Goal: Information Seeking & Learning: Learn about a topic

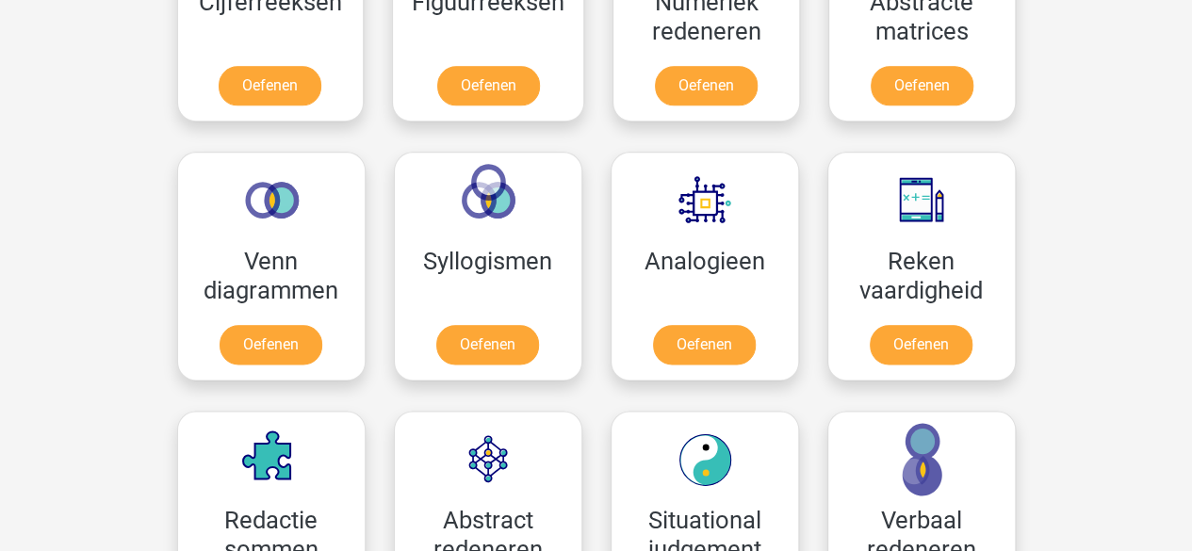
scroll to position [1004, 0]
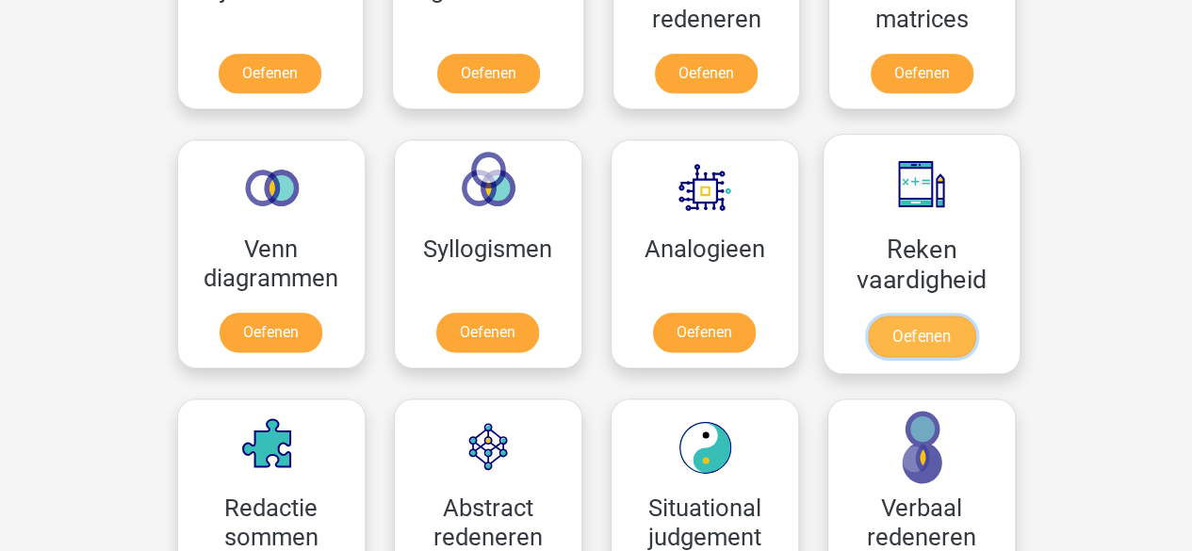
click at [927, 316] on link "Oefenen" at bounding box center [920, 336] width 107 height 41
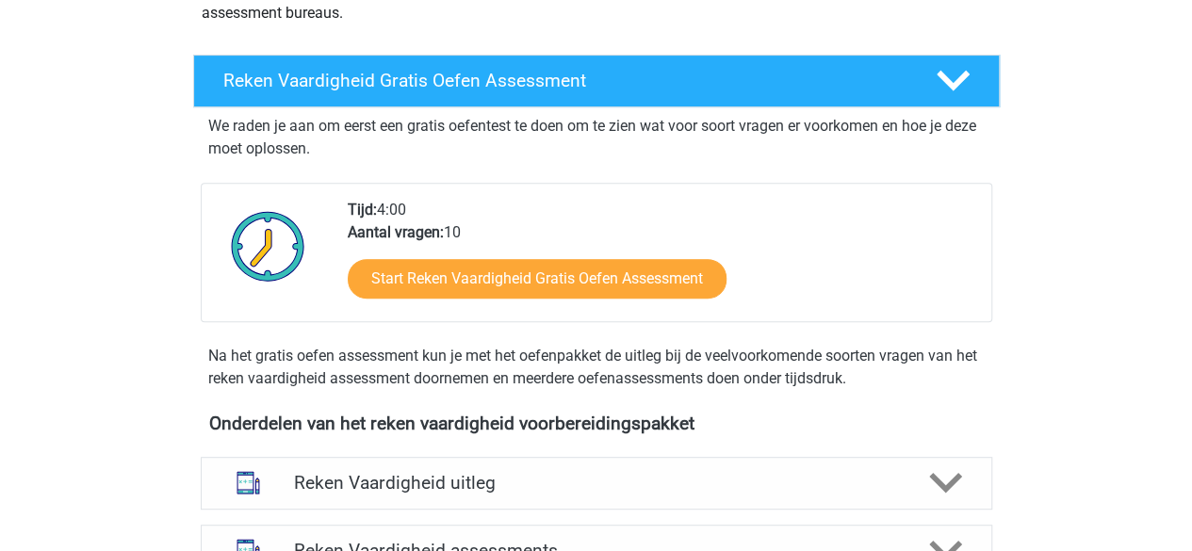
scroll to position [284, 0]
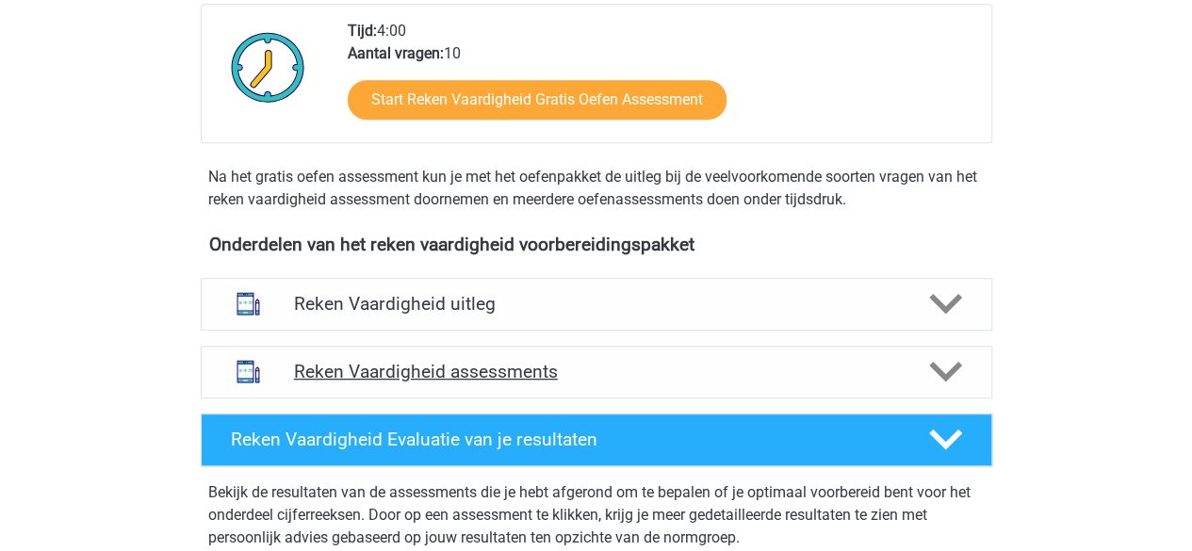
click at [544, 361] on h4 "Reken Vaardigheid assessments" at bounding box center [596, 372] width 605 height 22
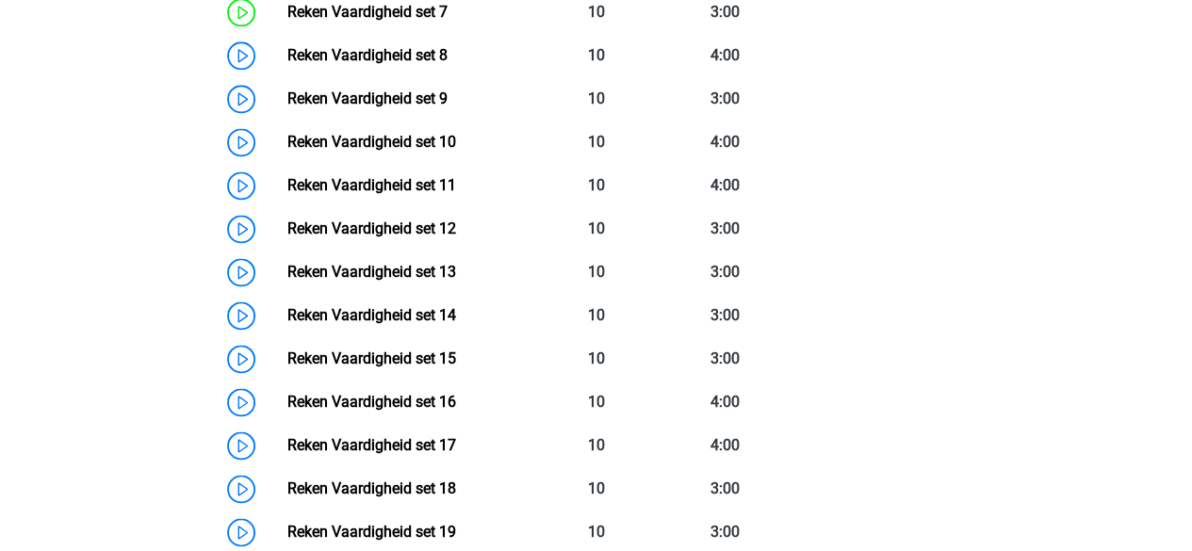
scroll to position [1250, 0]
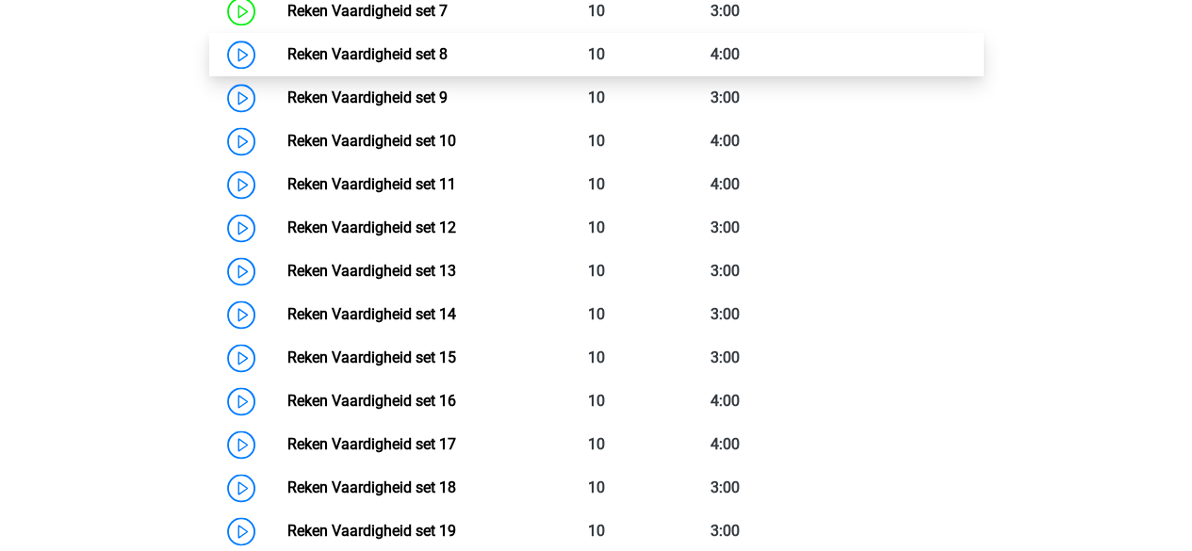
click at [434, 50] on link "Reken Vaardigheid set 8" at bounding box center [367, 54] width 160 height 18
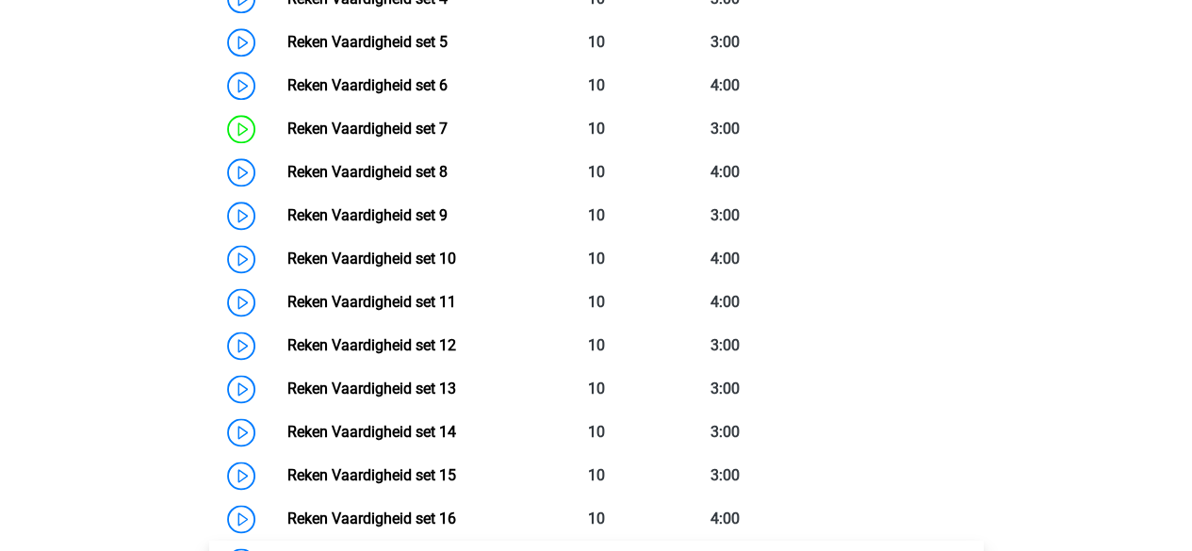
scroll to position [1131, 0]
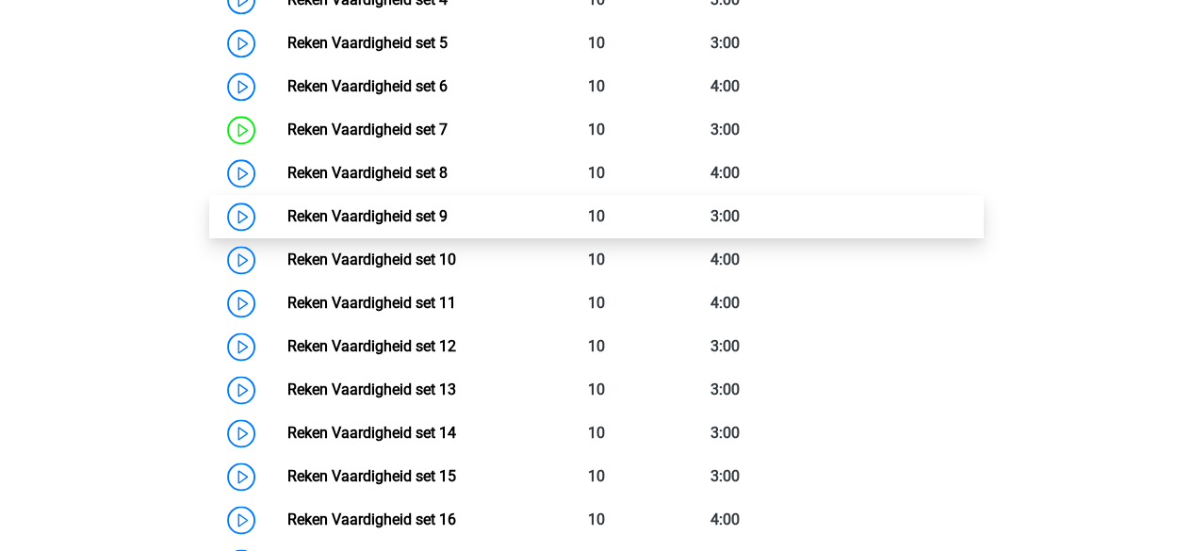
click at [430, 207] on link "Reken Vaardigheid set 9" at bounding box center [367, 216] width 160 height 18
click at [448, 212] on link "Reken Vaardigheid set 9" at bounding box center [367, 216] width 160 height 18
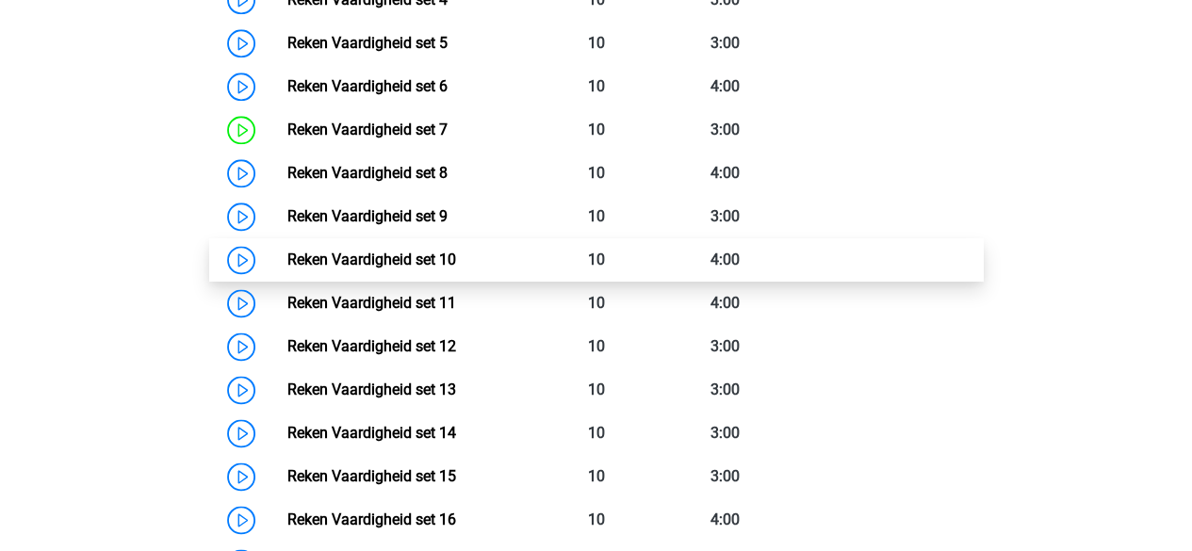
click at [358, 257] on link "Reken Vaardigheid set 10" at bounding box center [371, 260] width 169 height 18
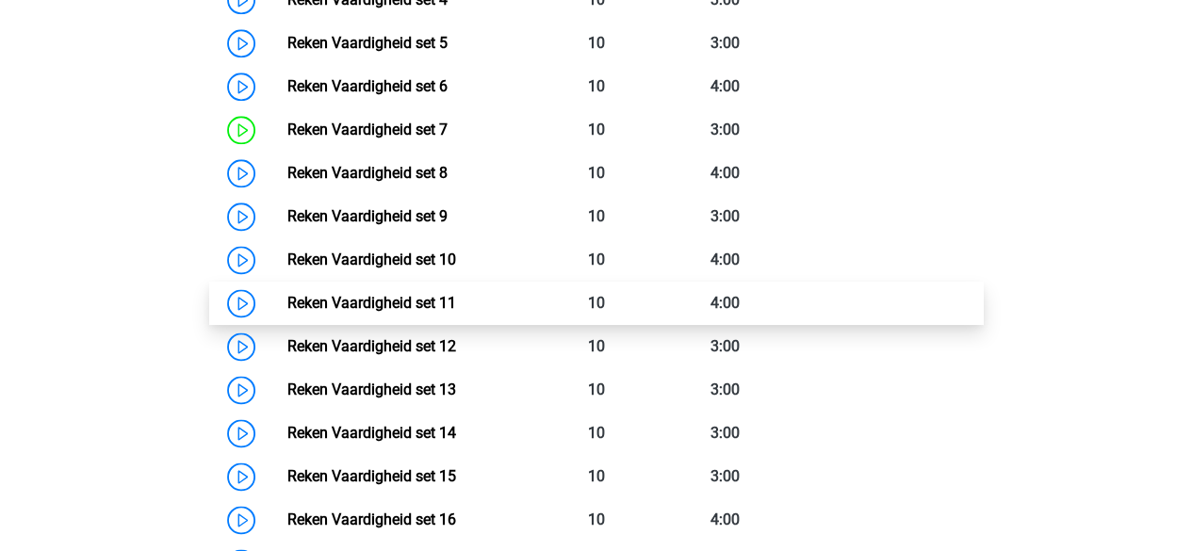
click at [456, 312] on link "Reken Vaardigheid set 11" at bounding box center [371, 303] width 169 height 18
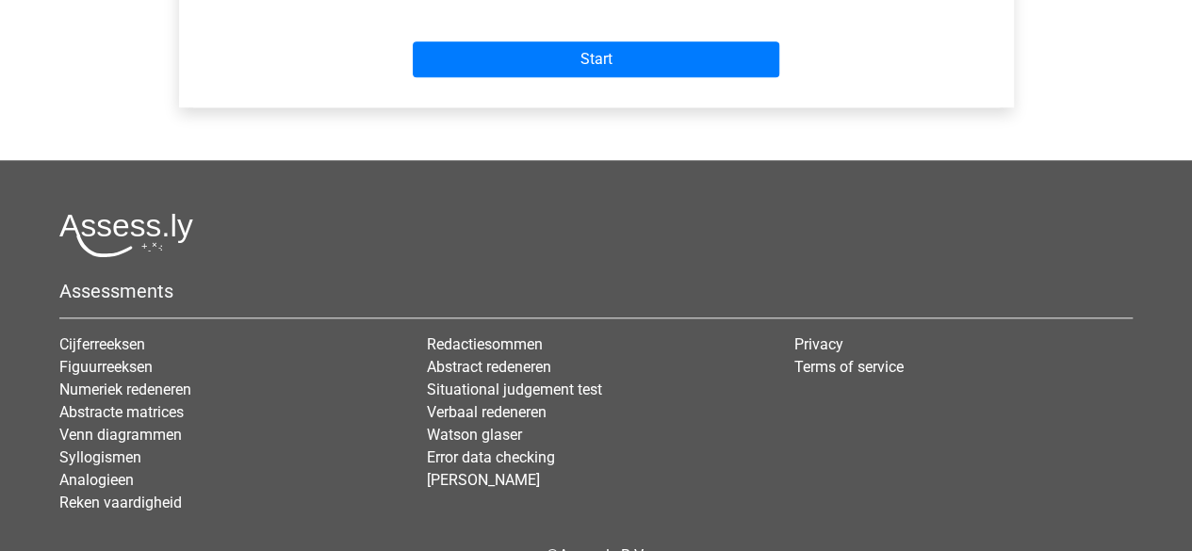
scroll to position [799, 0]
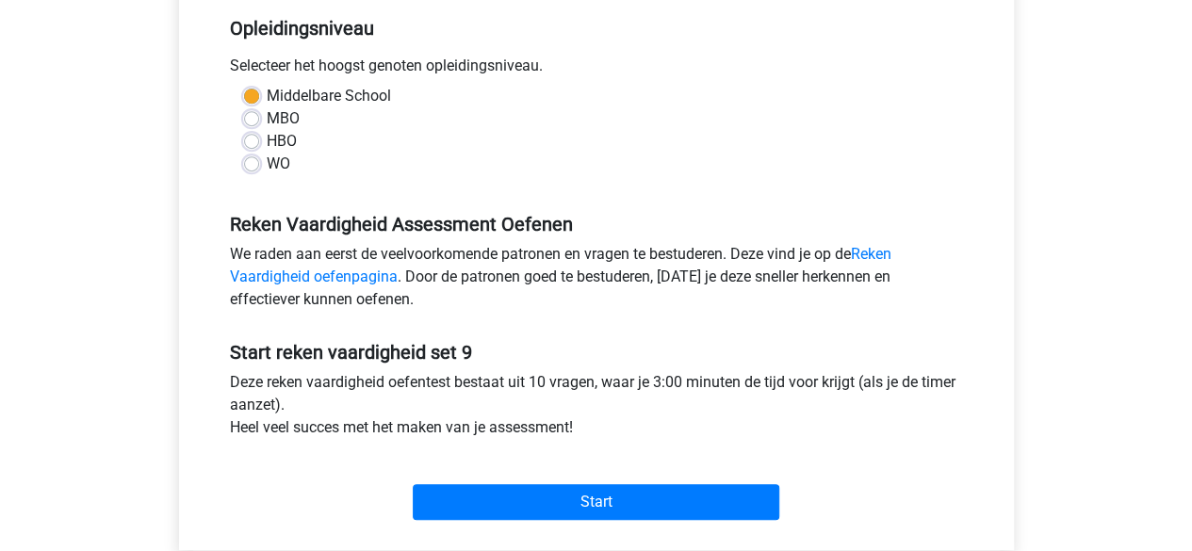
scroll to position [390, 0]
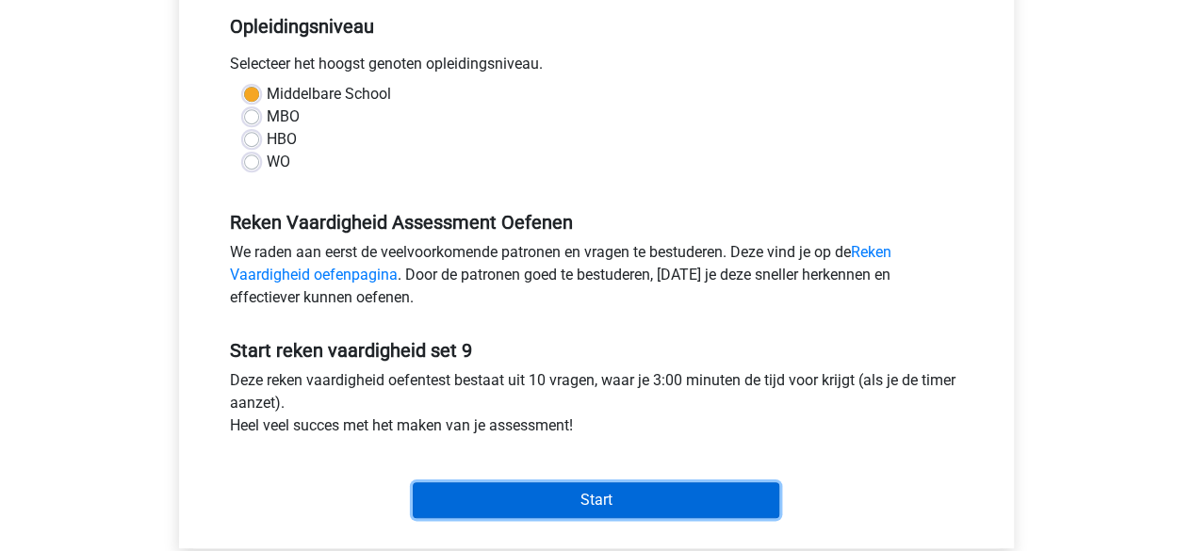
click at [505, 512] on input "Start" at bounding box center [596, 501] width 367 height 36
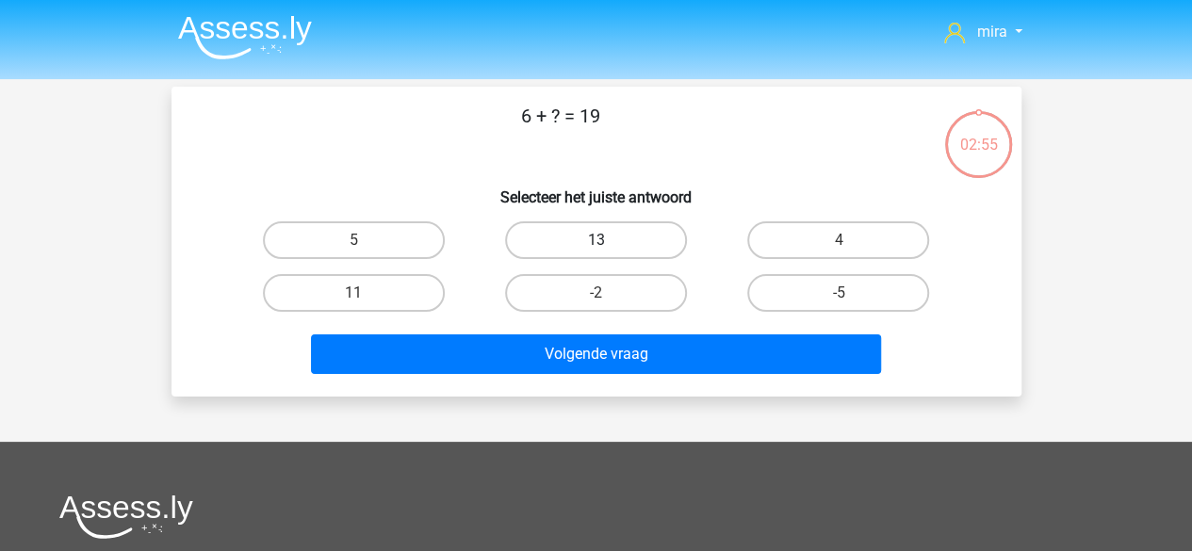
click at [559, 243] on label "13" at bounding box center [596, 240] width 182 height 38
click at [596, 243] on input "13" at bounding box center [602, 246] width 12 height 12
radio input "true"
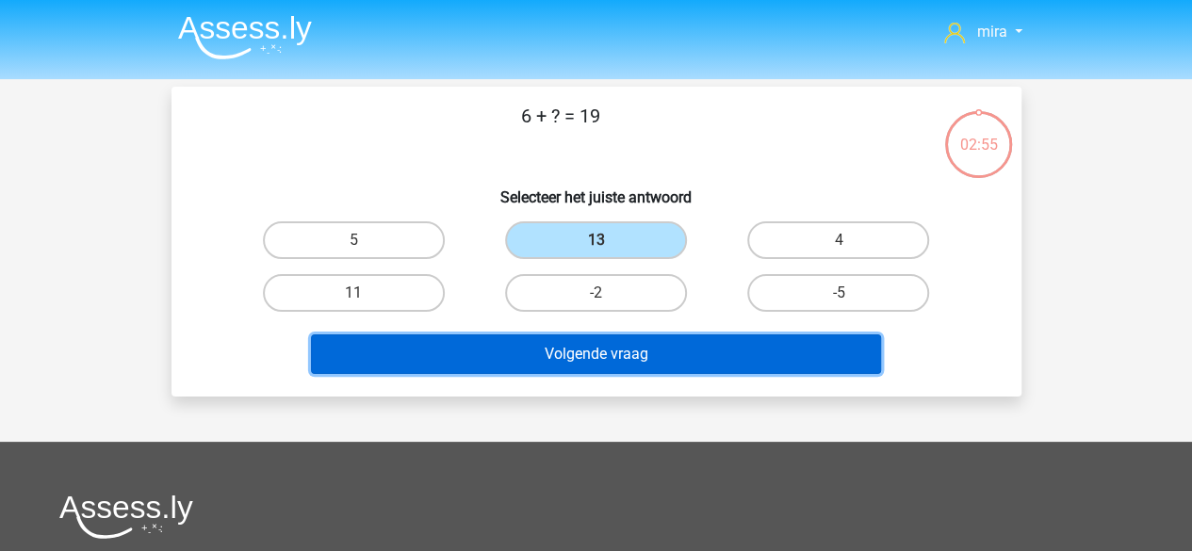
click at [530, 344] on button "Volgende vraag" at bounding box center [596, 355] width 570 height 40
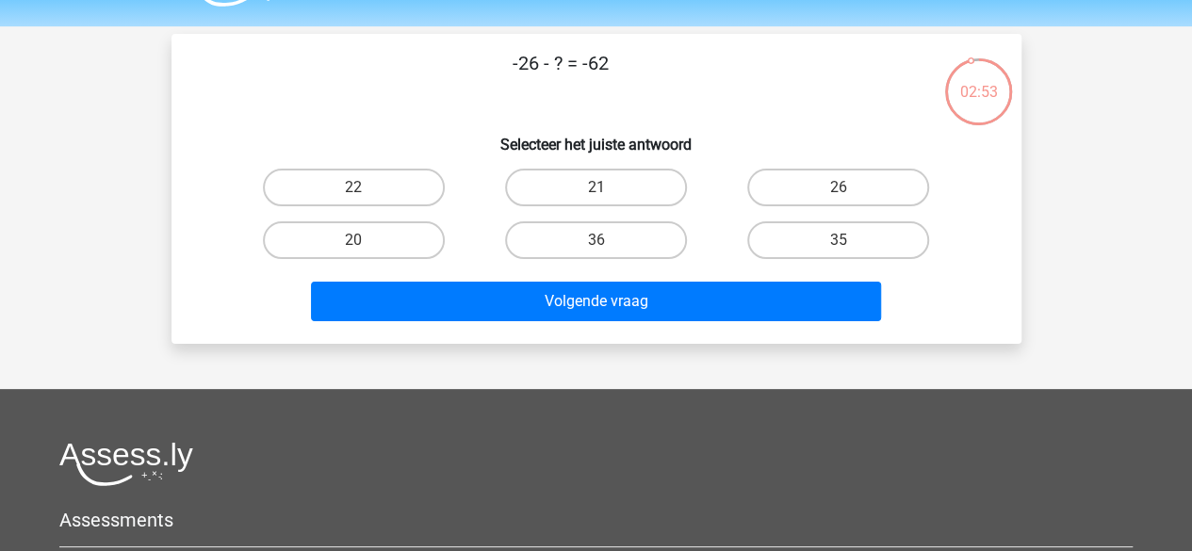
scroll to position [54, 0]
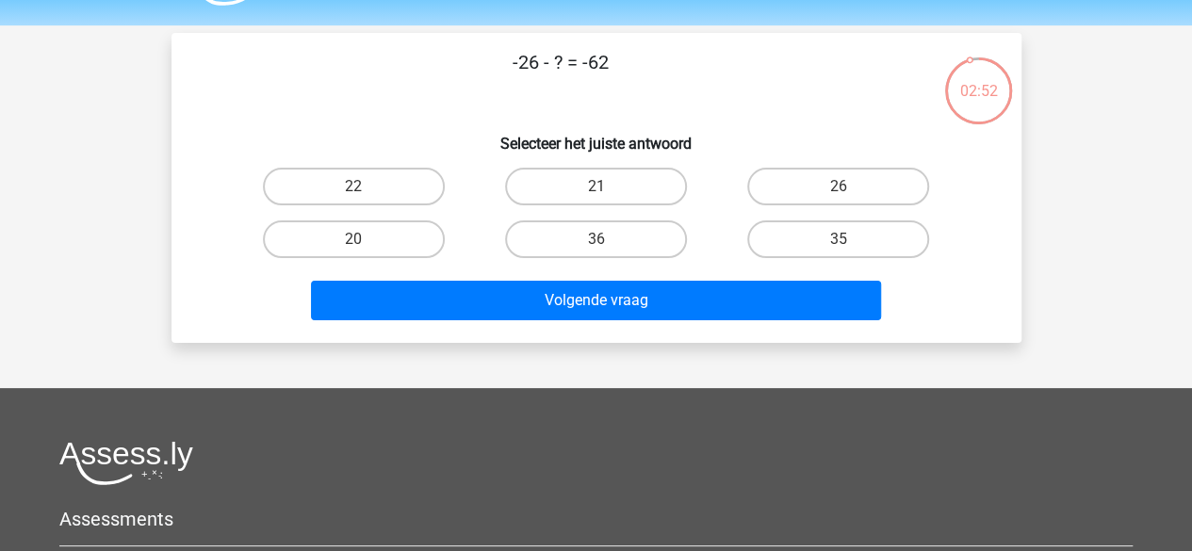
click at [603, 245] on input "36" at bounding box center [602, 245] width 12 height 12
radio input "true"
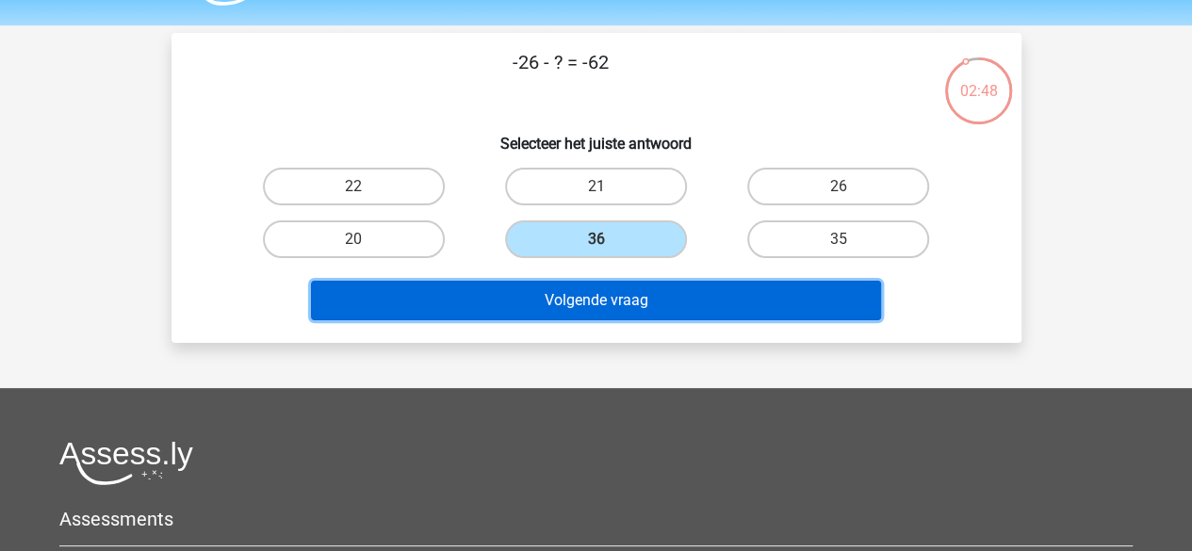
drag, startPoint x: 603, startPoint y: 293, endPoint x: 542, endPoint y: 306, distance: 62.7
click at [542, 306] on button "Volgende vraag" at bounding box center [596, 301] width 570 height 40
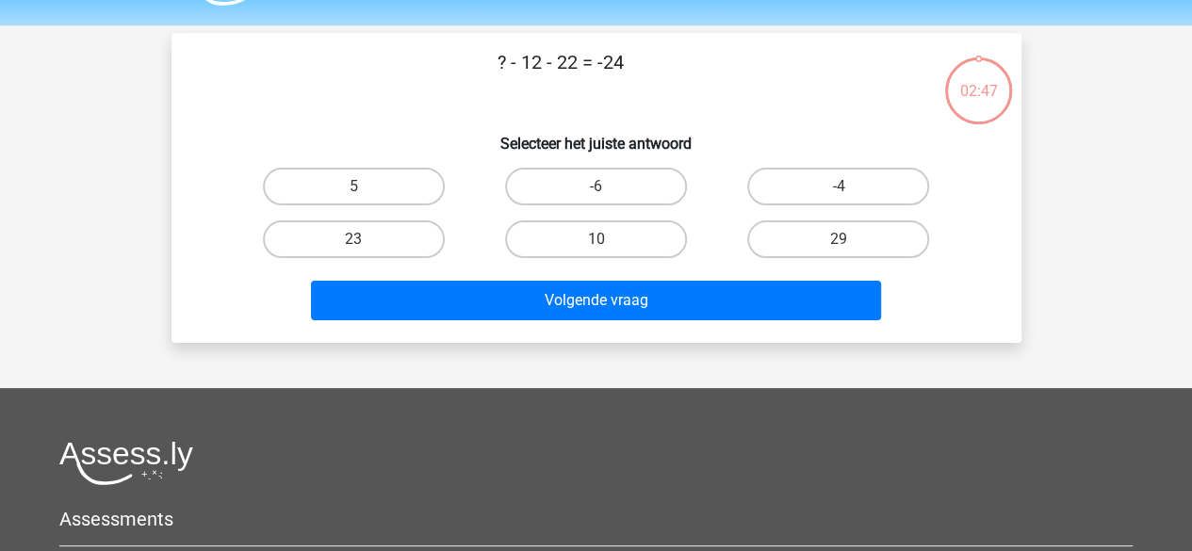
scroll to position [87, 0]
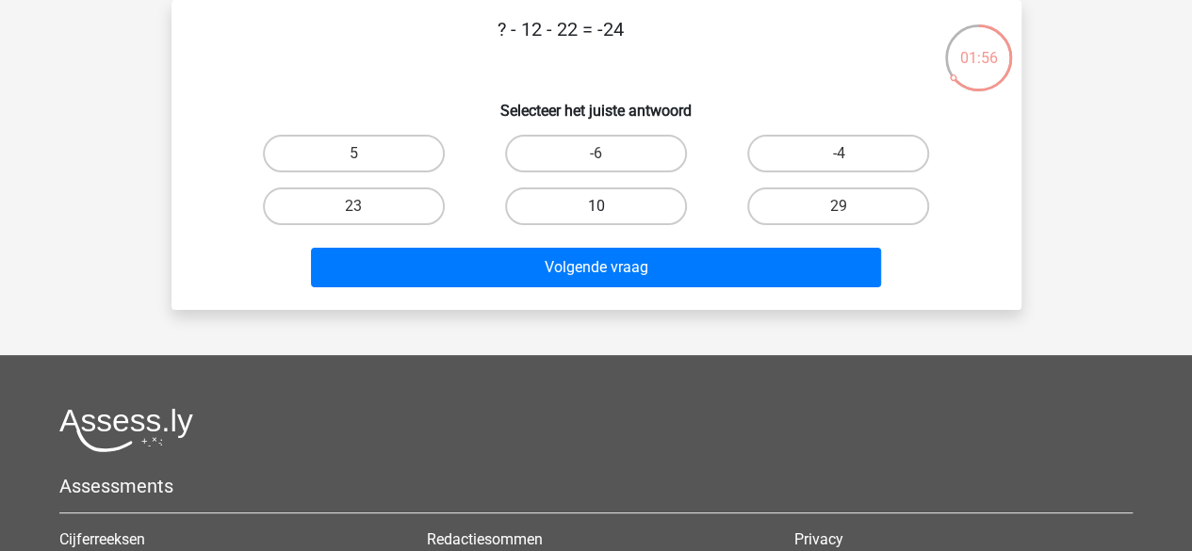
click at [611, 217] on label "10" at bounding box center [596, 207] width 182 height 38
click at [608, 217] on input "10" at bounding box center [602, 212] width 12 height 12
radio input "true"
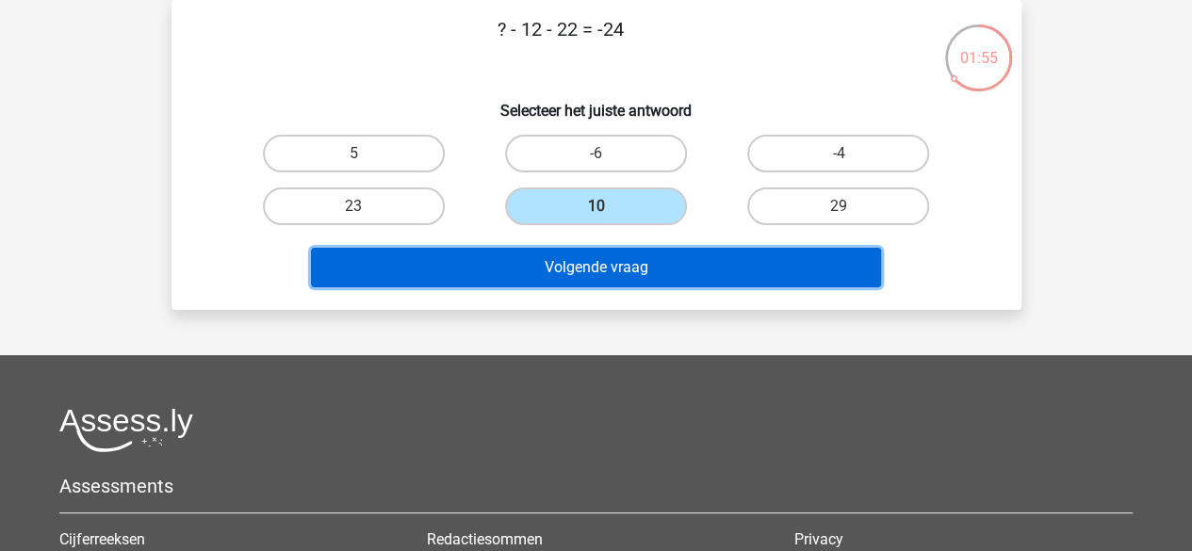
click at [624, 255] on button "Volgende vraag" at bounding box center [596, 268] width 570 height 40
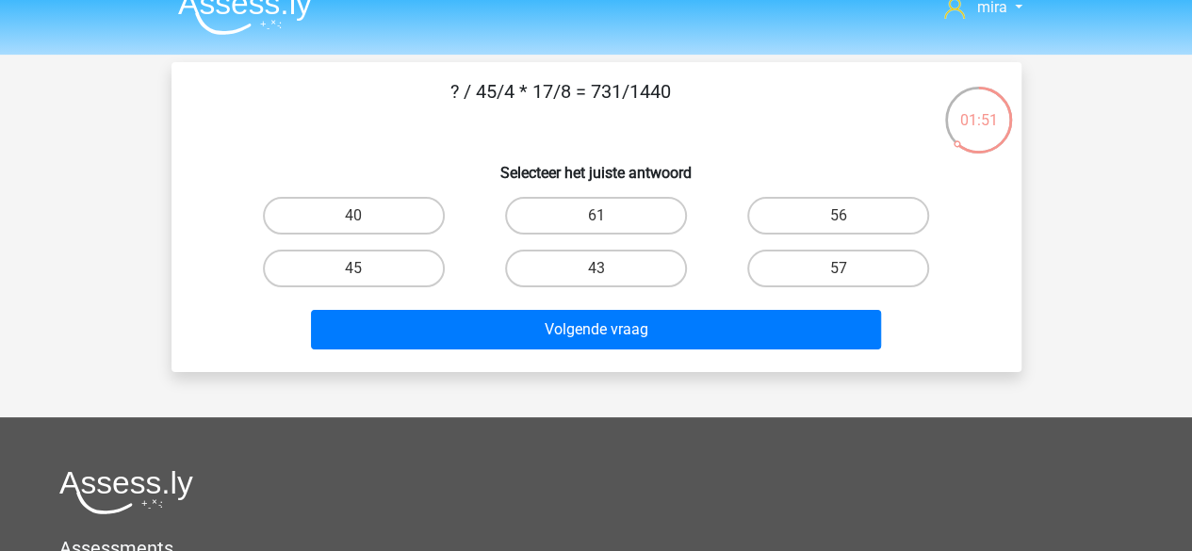
scroll to position [25, 0]
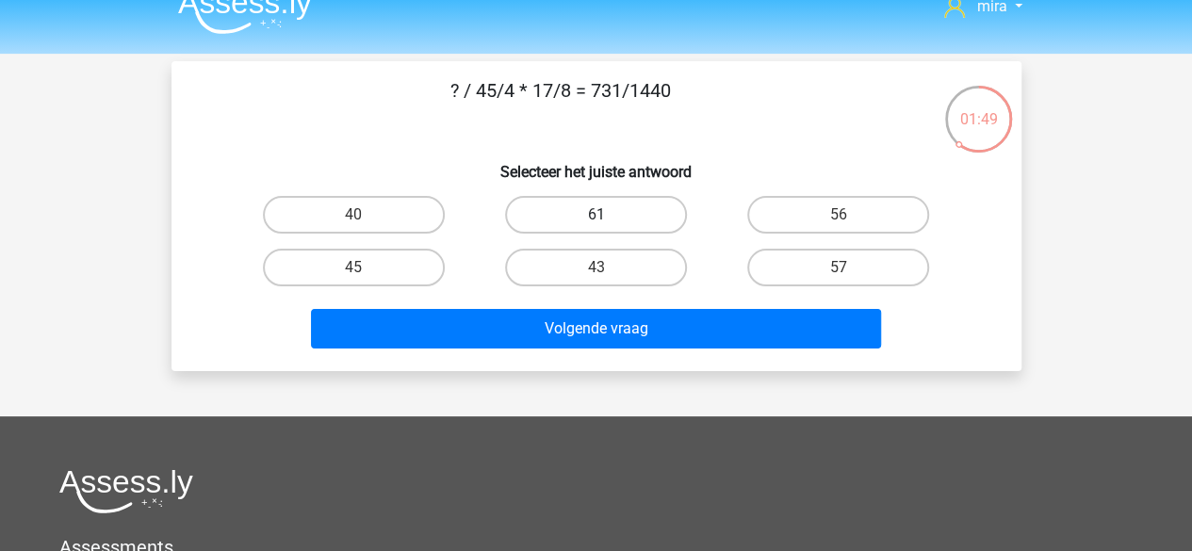
click at [622, 202] on label "61" at bounding box center [596, 215] width 182 height 38
click at [608, 215] on input "61" at bounding box center [602, 221] width 12 height 12
radio input "true"
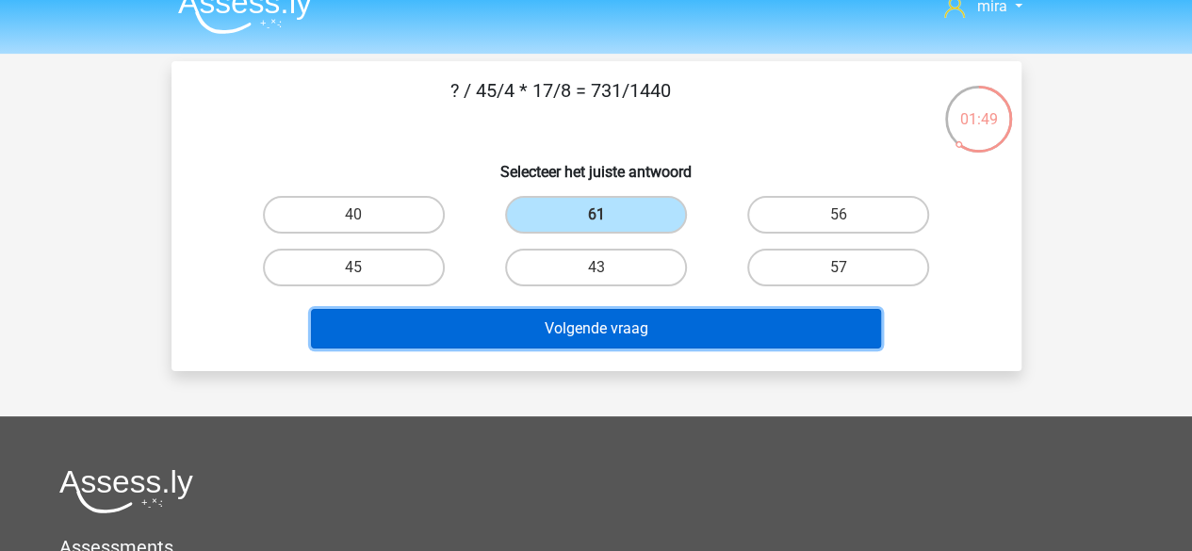
click at [643, 335] on button "Volgende vraag" at bounding box center [596, 329] width 570 height 40
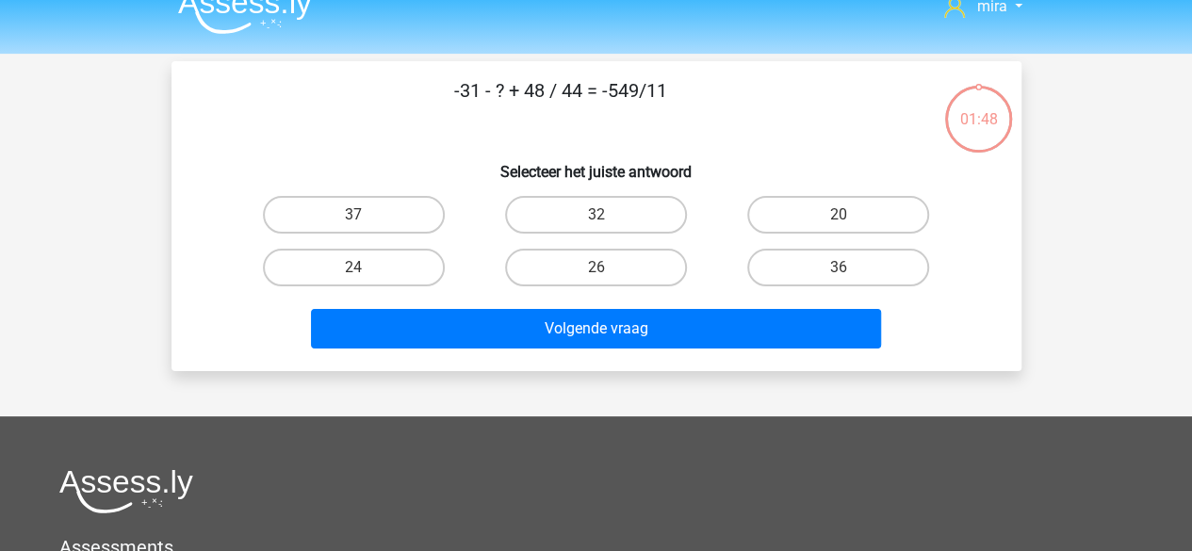
scroll to position [87, 0]
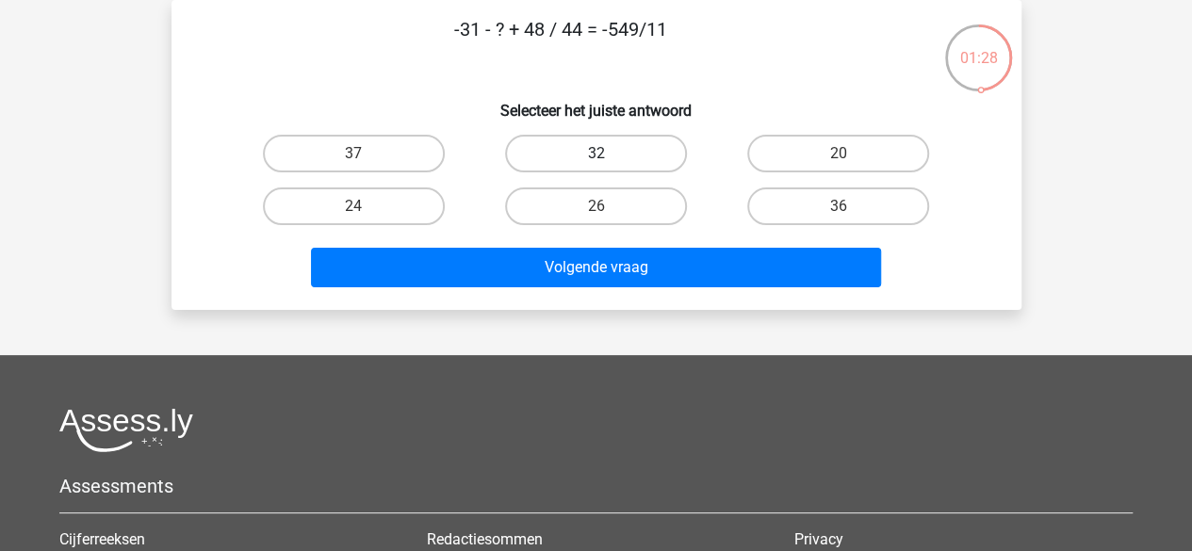
drag, startPoint x: 574, startPoint y: 203, endPoint x: 582, endPoint y: 148, distance: 55.3
click at [582, 148] on div "37 32 20 24 26" at bounding box center [597, 180] width 728 height 106
click at [582, 148] on label "32" at bounding box center [596, 154] width 182 height 38
click at [596, 154] on input "32" at bounding box center [602, 160] width 12 height 12
radio input "true"
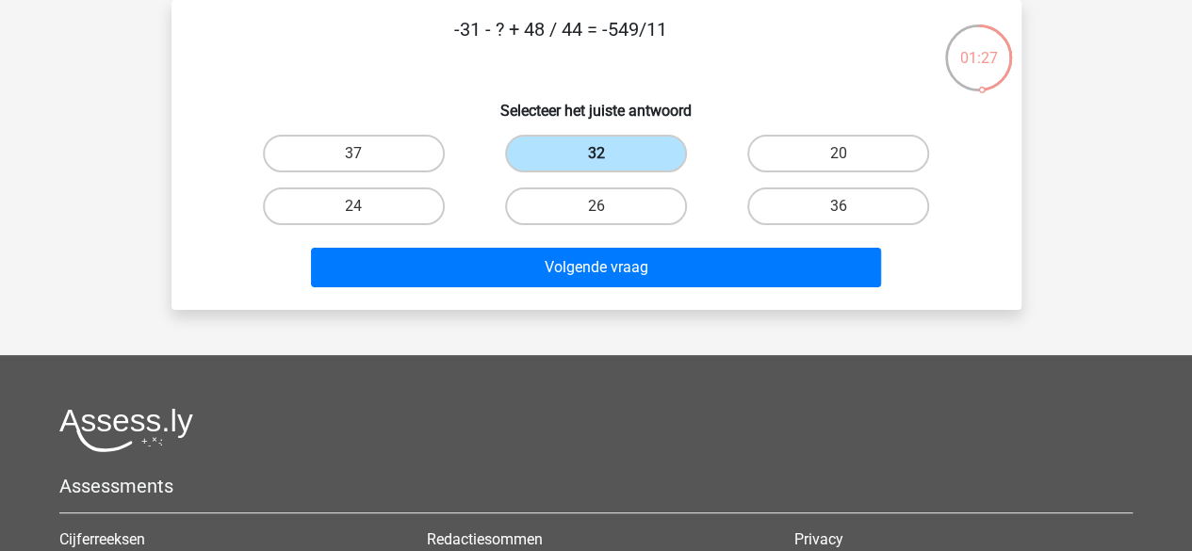
click at [582, 148] on label "32" at bounding box center [596, 154] width 182 height 38
click at [596, 154] on input "32" at bounding box center [602, 160] width 12 height 12
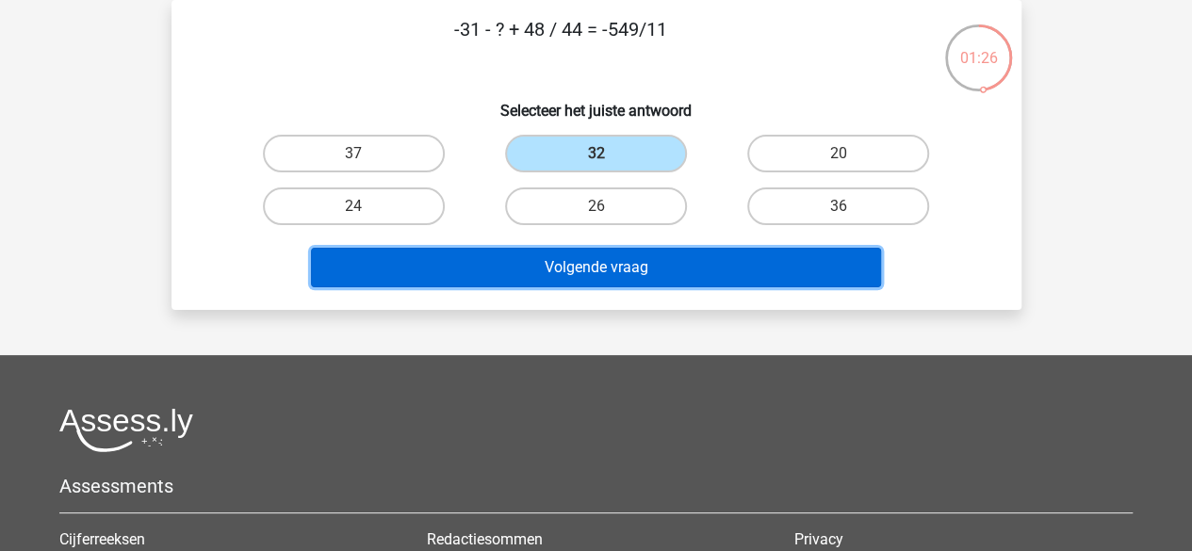
click at [607, 276] on button "Volgende vraag" at bounding box center [596, 268] width 570 height 40
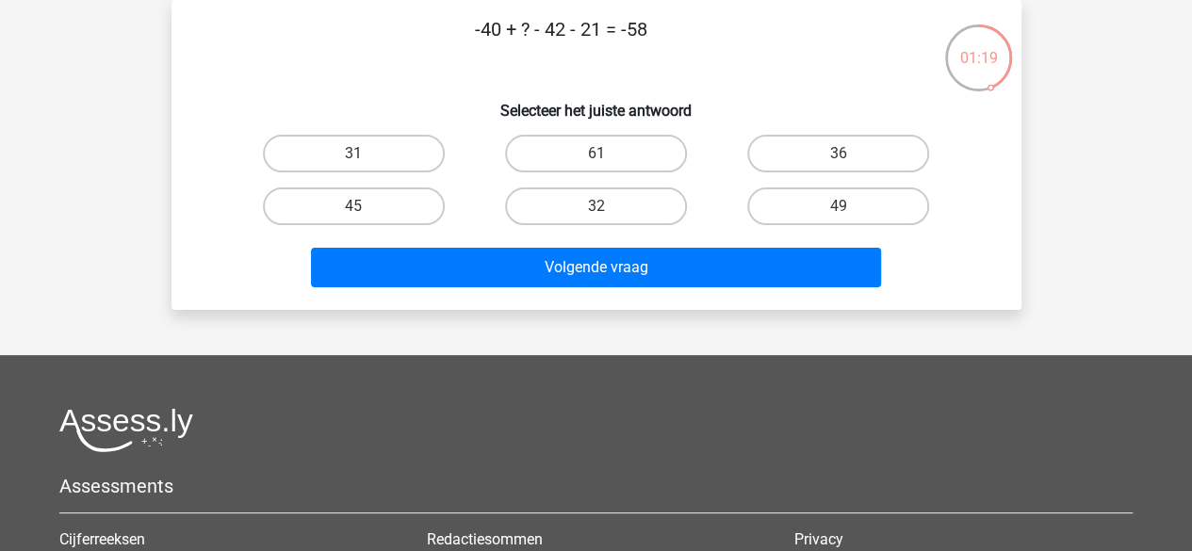
click at [553, 31] on p "-40 + ? - 42 - 21 = -58" at bounding box center [561, 43] width 719 height 57
click at [586, 33] on p "-40 + ? - 42 - 21 = -58" at bounding box center [561, 43] width 719 height 57
click at [544, 29] on p "-40 + ? - 42 - 21 = -58" at bounding box center [561, 43] width 719 height 57
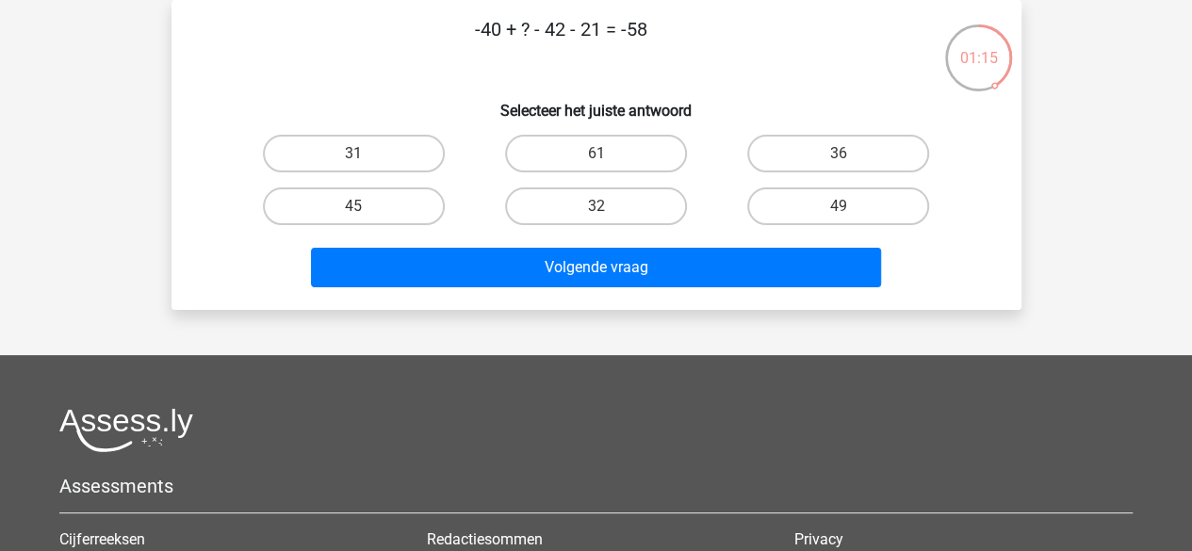
click at [544, 29] on p "-40 + ? - 42 - 21 = -58" at bounding box center [561, 43] width 719 height 57
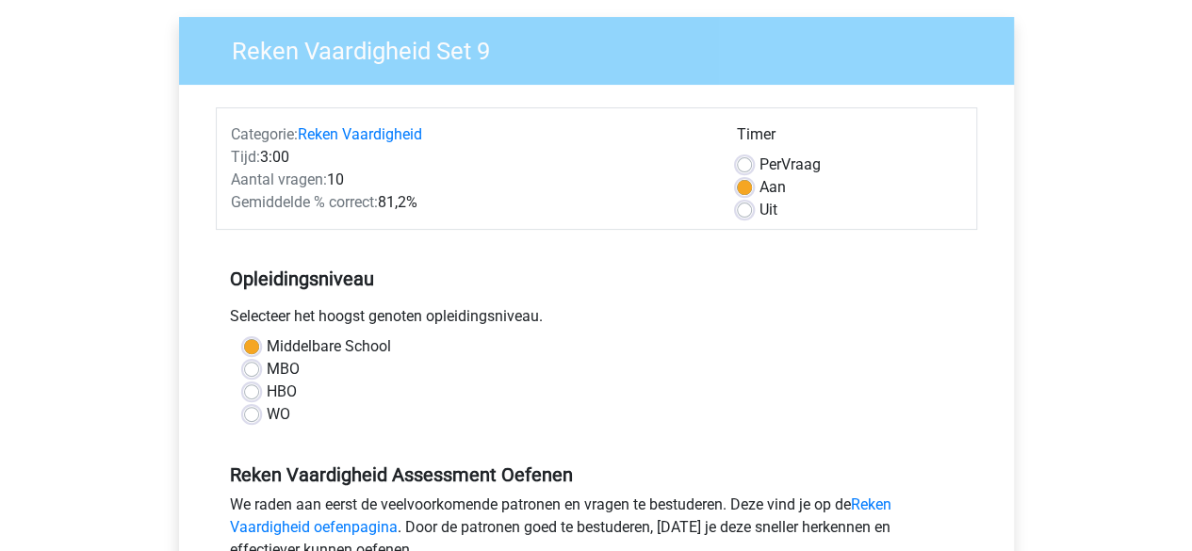
scroll to position [198, 0]
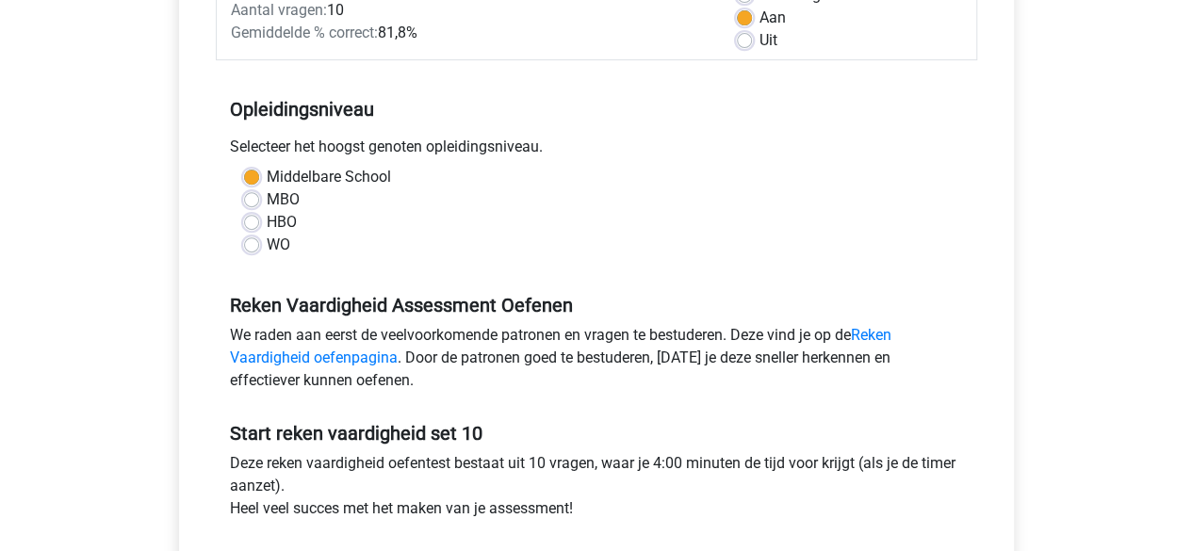
scroll to position [403, 0]
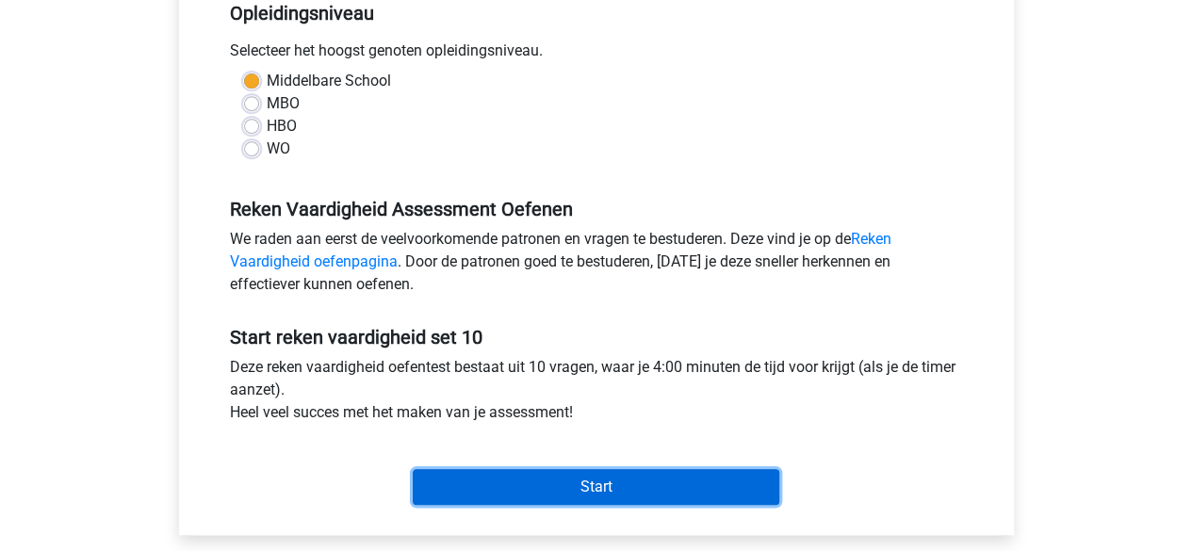
click at [671, 486] on input "Start" at bounding box center [596, 487] width 367 height 36
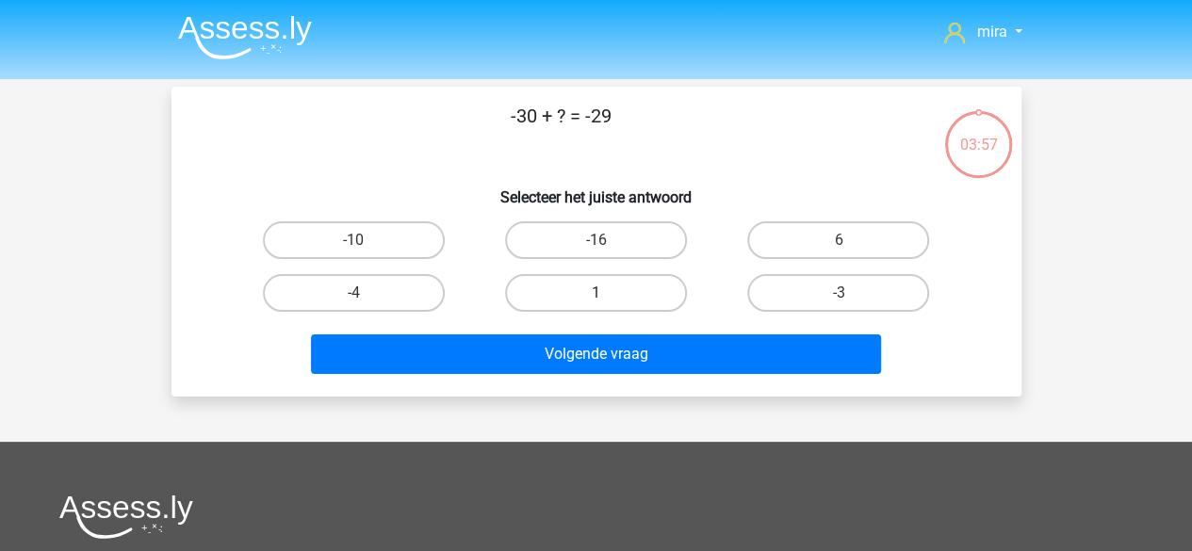
click at [619, 278] on label "1" at bounding box center [596, 293] width 182 height 38
click at [608, 293] on input "1" at bounding box center [602, 299] width 12 height 12
radio input "true"
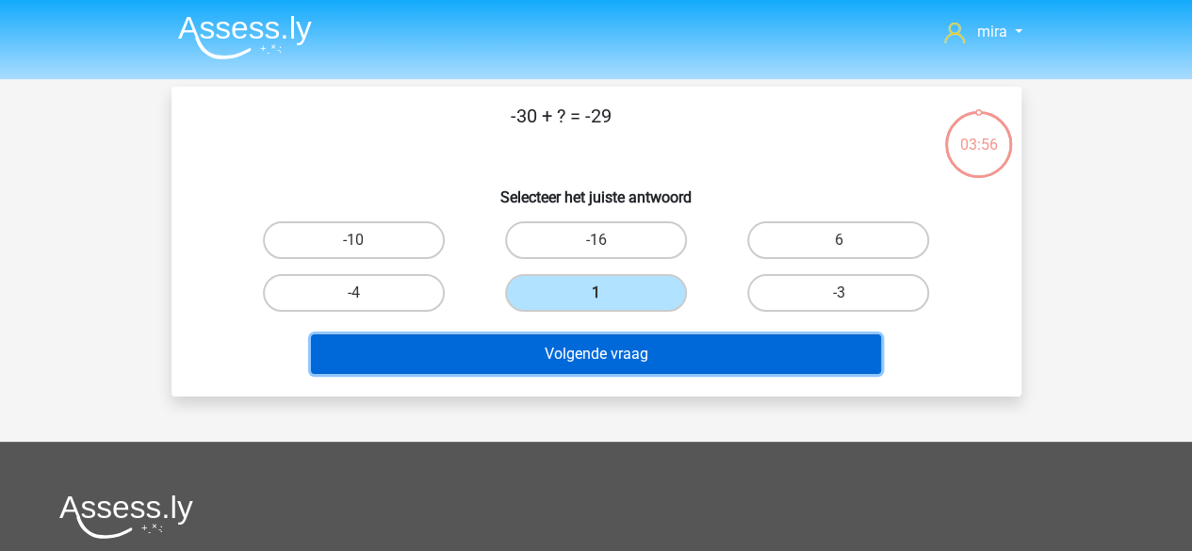
click at [608, 352] on button "Volgende vraag" at bounding box center [596, 355] width 570 height 40
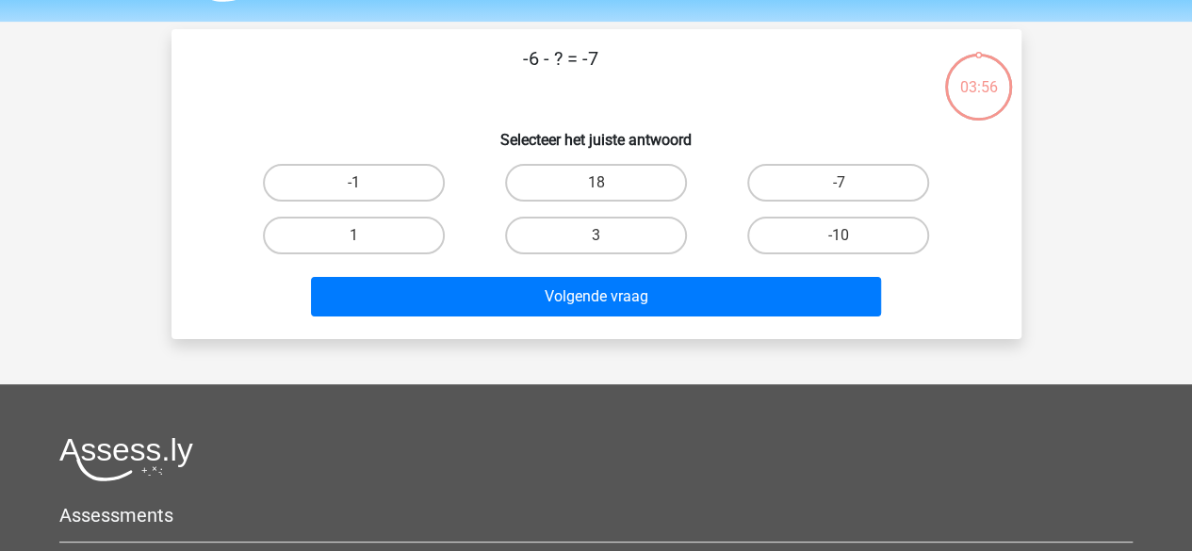
scroll to position [87, 0]
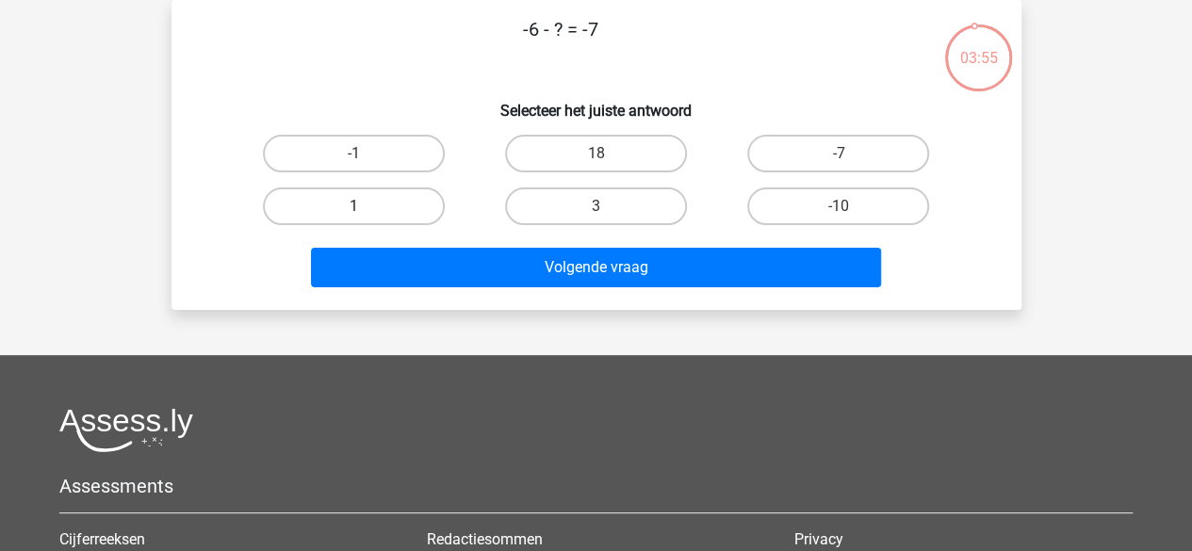
click at [371, 203] on label "1" at bounding box center [354, 207] width 182 height 38
click at [366, 206] on input "1" at bounding box center [359, 212] width 12 height 12
radio input "true"
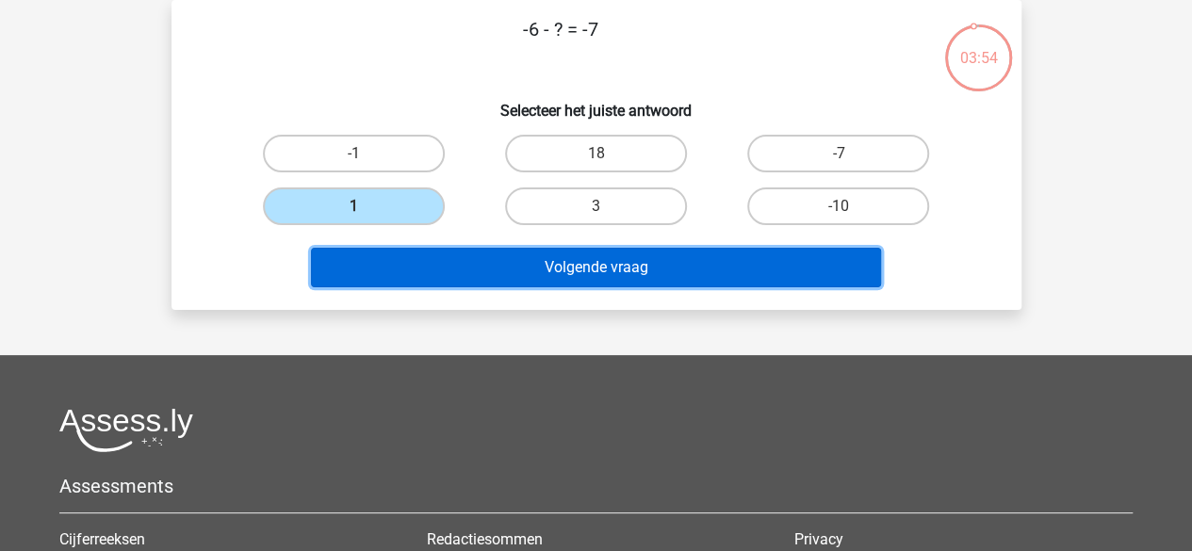
click at [400, 257] on button "Volgende vraag" at bounding box center [596, 268] width 570 height 40
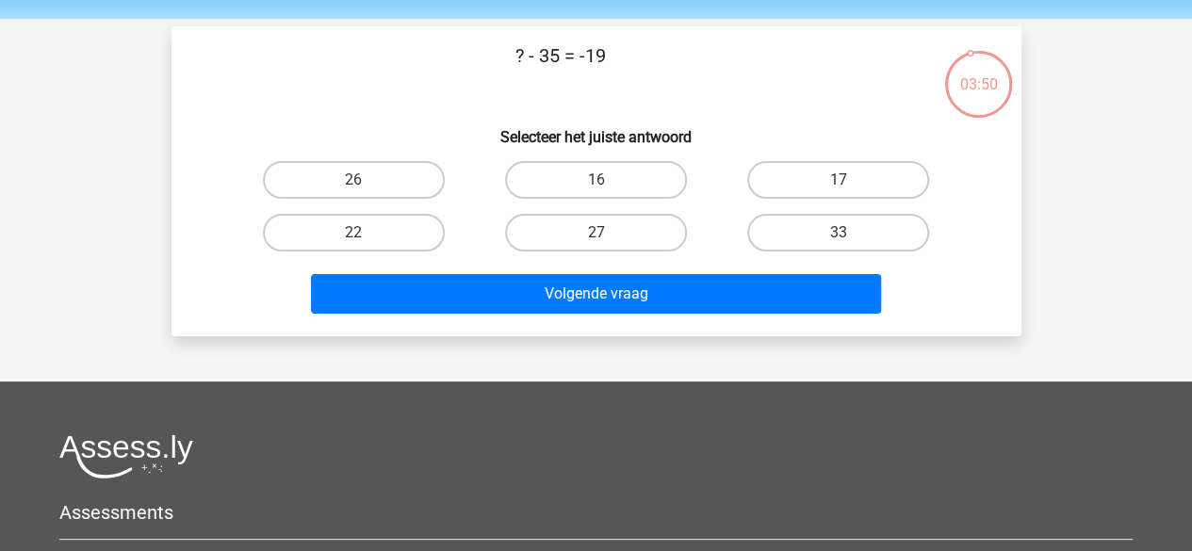
scroll to position [57, 0]
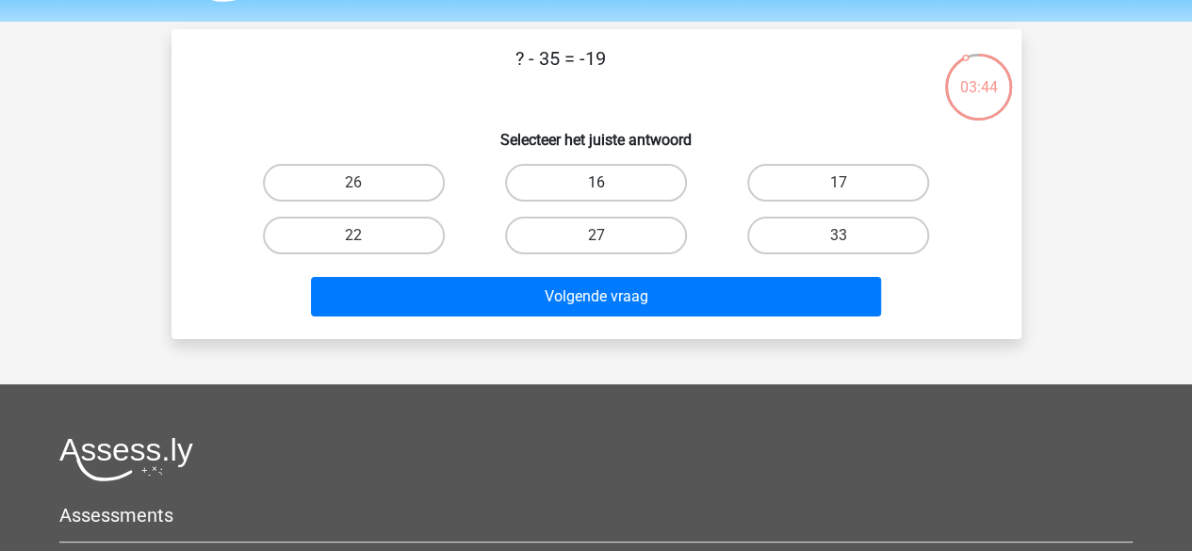
click at [566, 185] on label "16" at bounding box center [596, 183] width 182 height 38
click at [596, 185] on input "16" at bounding box center [602, 189] width 12 height 12
radio input "true"
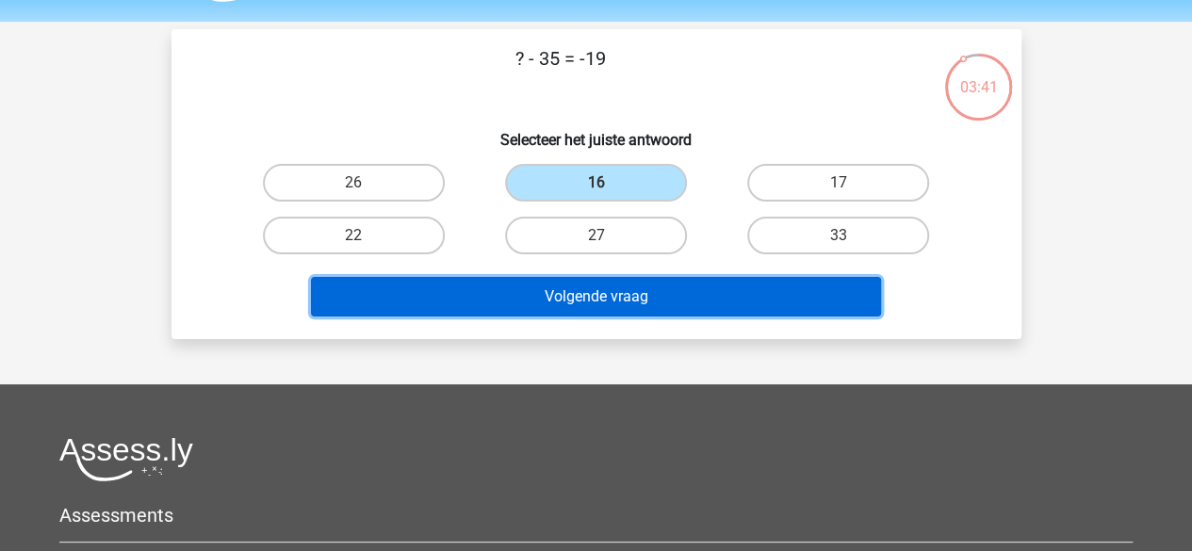
click at [525, 301] on button "Volgende vraag" at bounding box center [596, 297] width 570 height 40
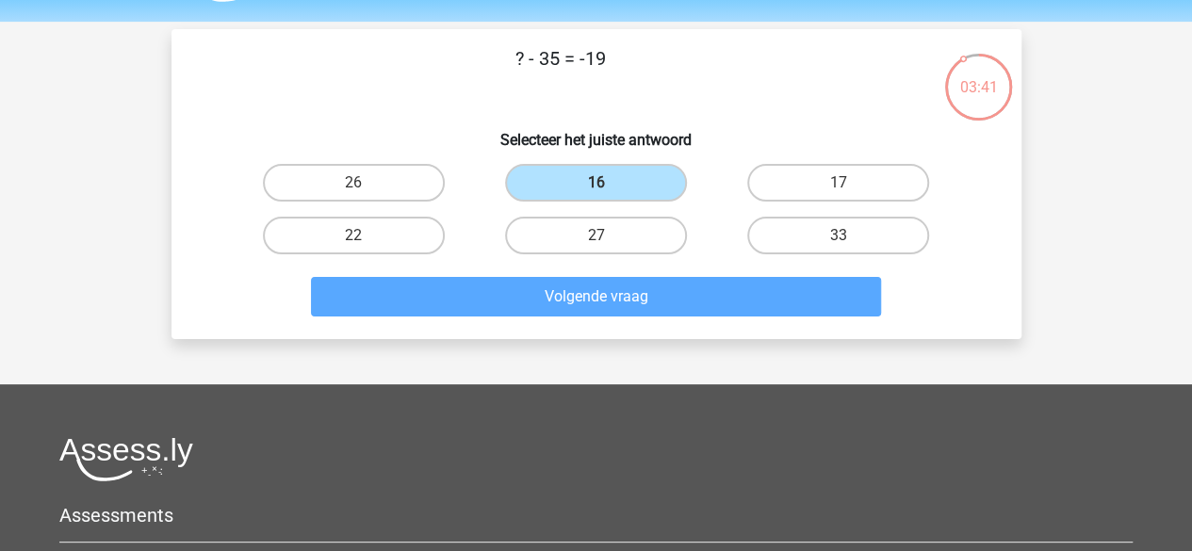
scroll to position [87, 0]
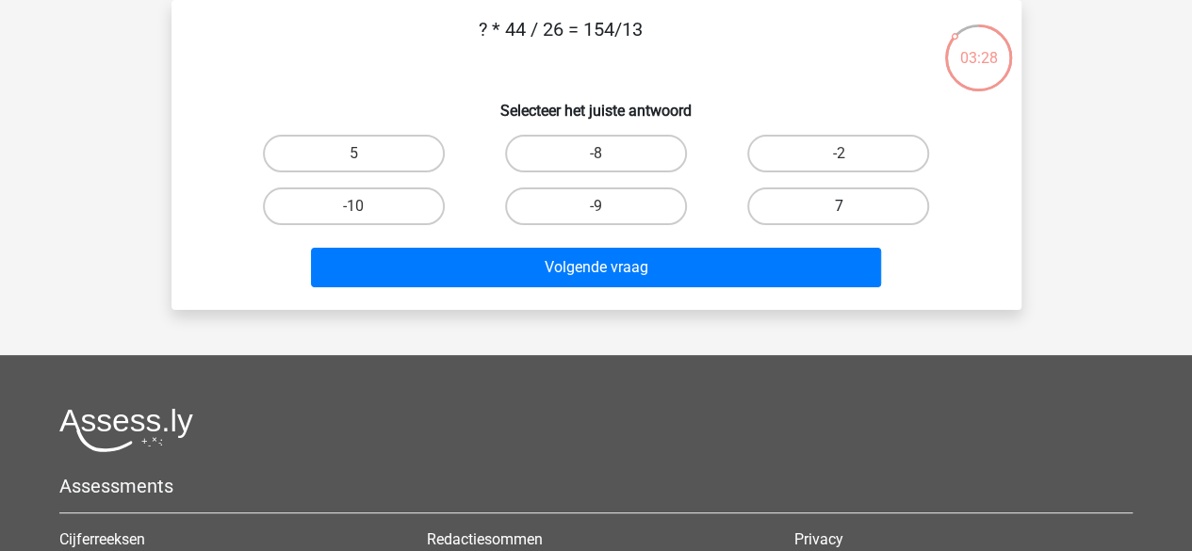
click at [782, 203] on label "7" at bounding box center [838, 207] width 182 height 38
click at [839, 206] on input "7" at bounding box center [845, 212] width 12 height 12
radio input "true"
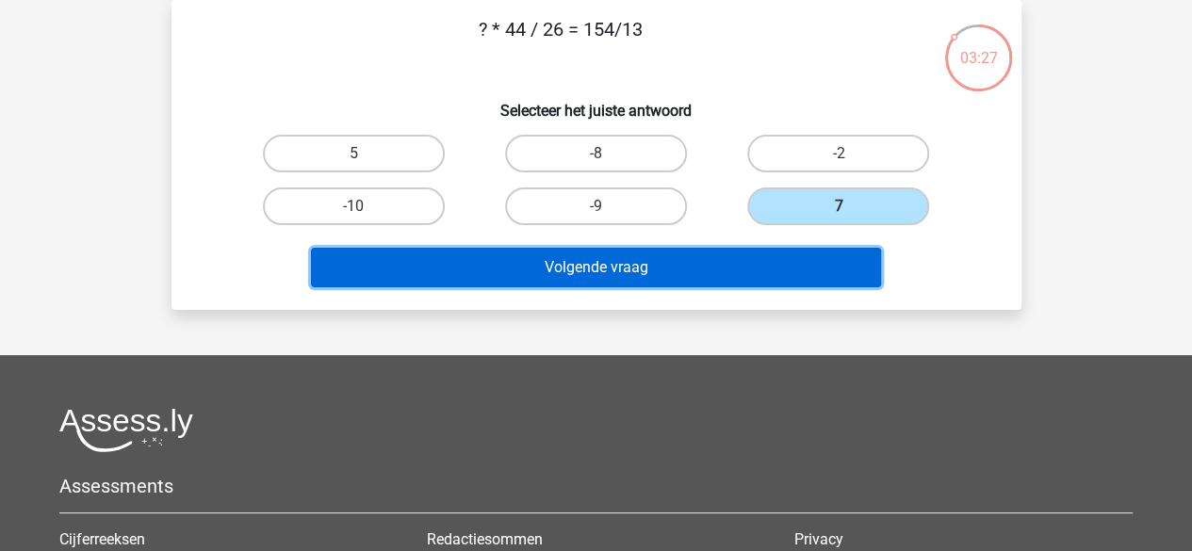
click at [752, 268] on button "Volgende vraag" at bounding box center [596, 268] width 570 height 40
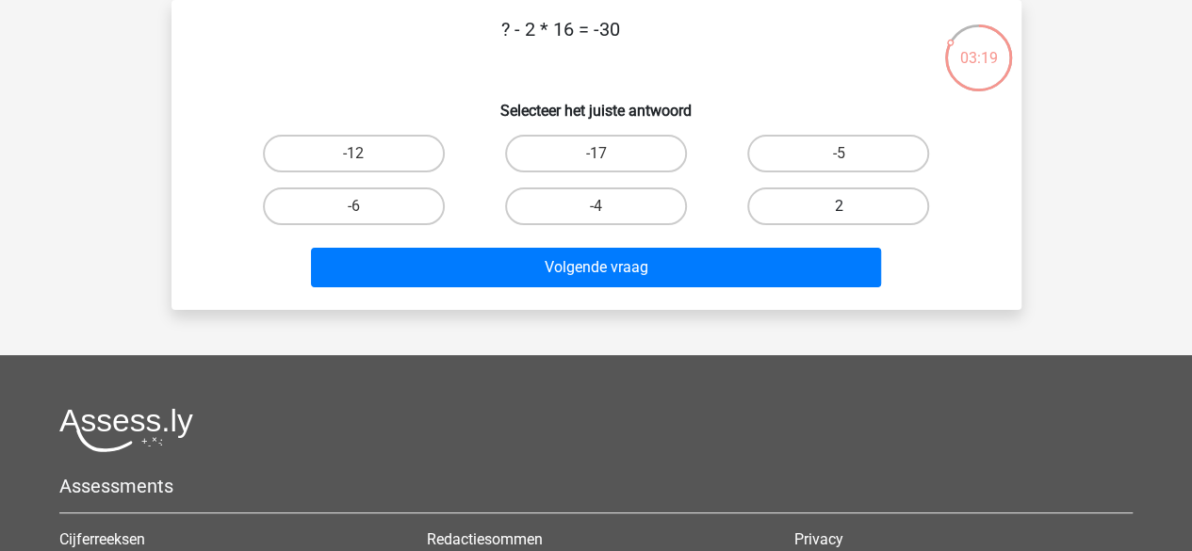
click at [765, 207] on label "2" at bounding box center [838, 207] width 182 height 38
click at [839, 207] on input "2" at bounding box center [845, 212] width 12 height 12
radio input "true"
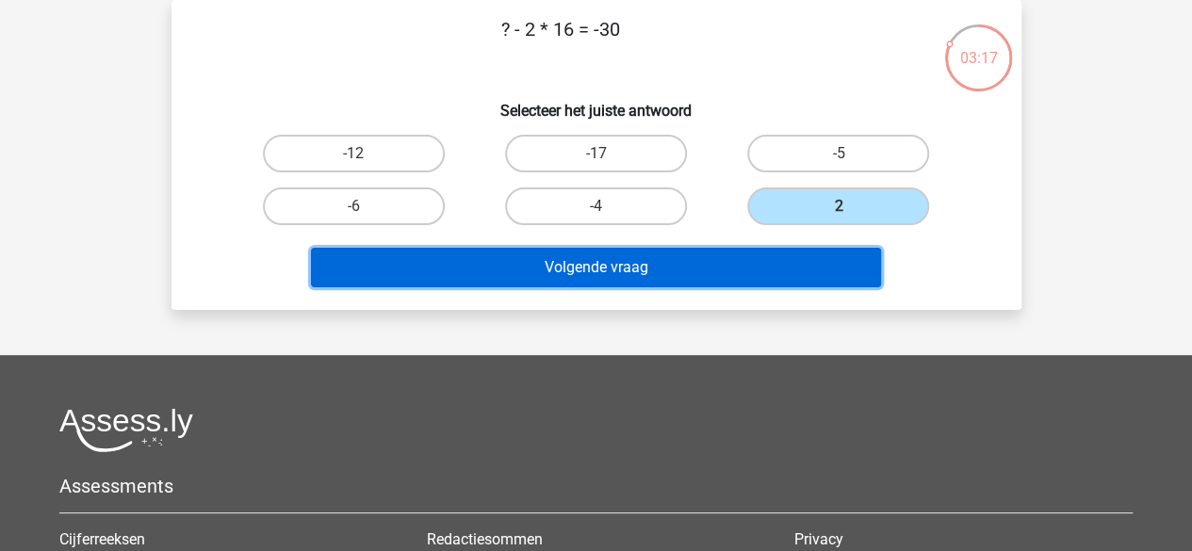
click at [723, 277] on button "Volgende vraag" at bounding box center [596, 268] width 570 height 40
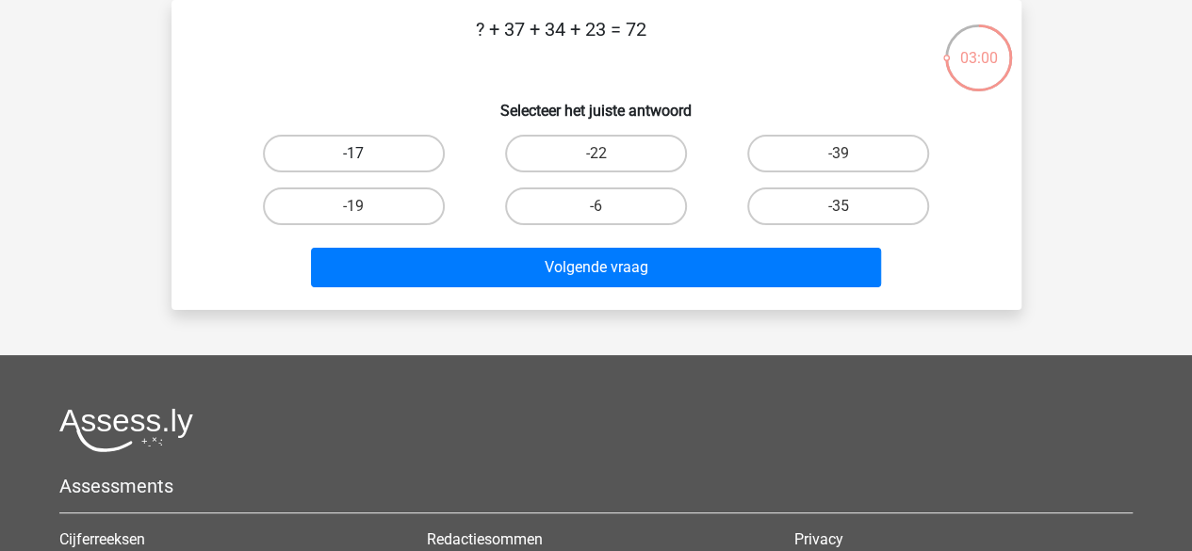
click at [415, 160] on label "-17" at bounding box center [354, 154] width 182 height 38
click at [366, 160] on input "-17" at bounding box center [359, 160] width 12 height 12
radio input "true"
click at [565, 188] on label "-6" at bounding box center [596, 207] width 182 height 38
click at [596, 206] on input "-6" at bounding box center [602, 212] width 12 height 12
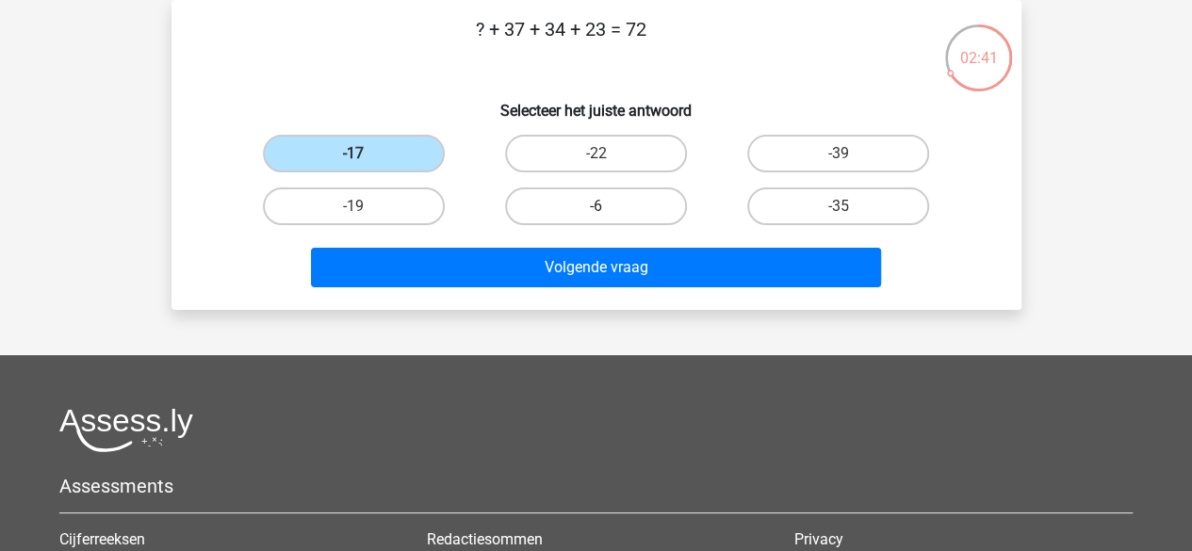
radio input "true"
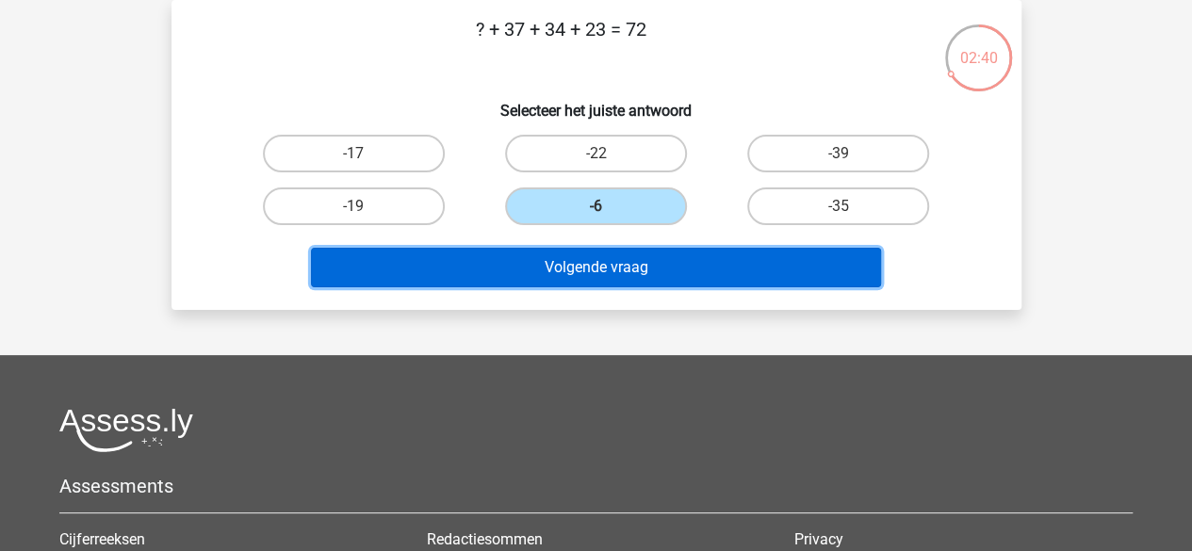
click at [543, 272] on button "Volgende vraag" at bounding box center [596, 268] width 570 height 40
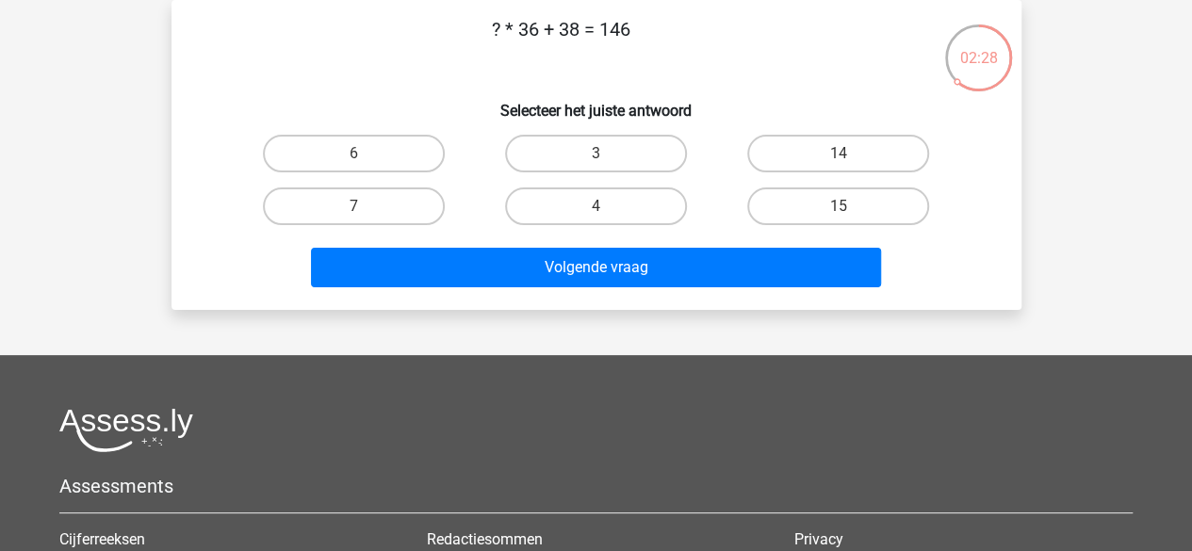
click at [581, 131] on div "3" at bounding box center [596, 153] width 242 height 53
click at [581, 157] on label "3" at bounding box center [596, 154] width 182 height 38
click at [596, 157] on input "3" at bounding box center [602, 160] width 12 height 12
radio input "true"
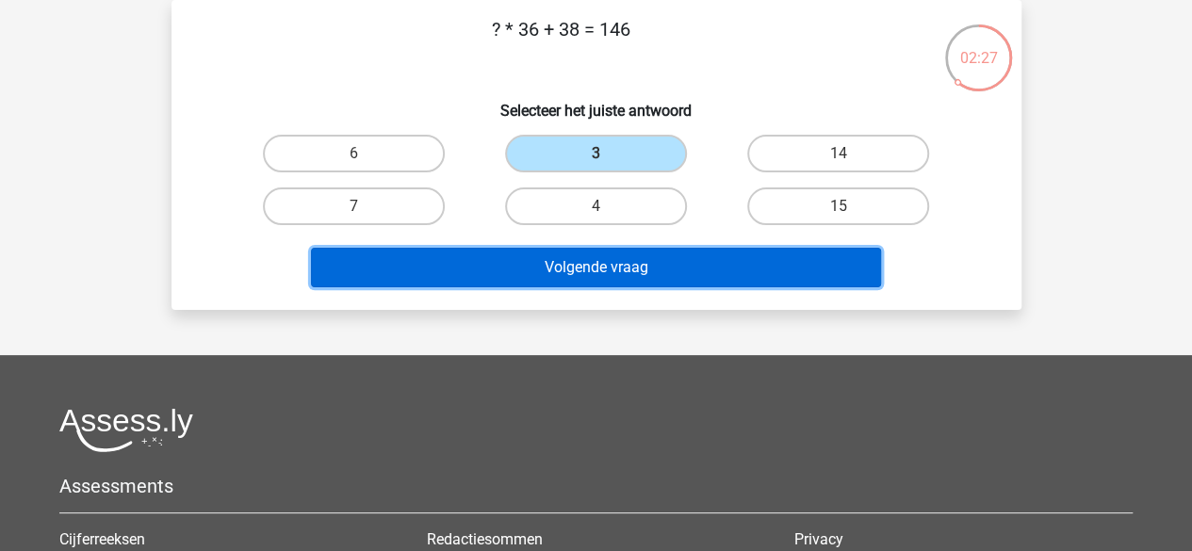
click at [584, 274] on button "Volgende vraag" at bounding box center [596, 268] width 570 height 40
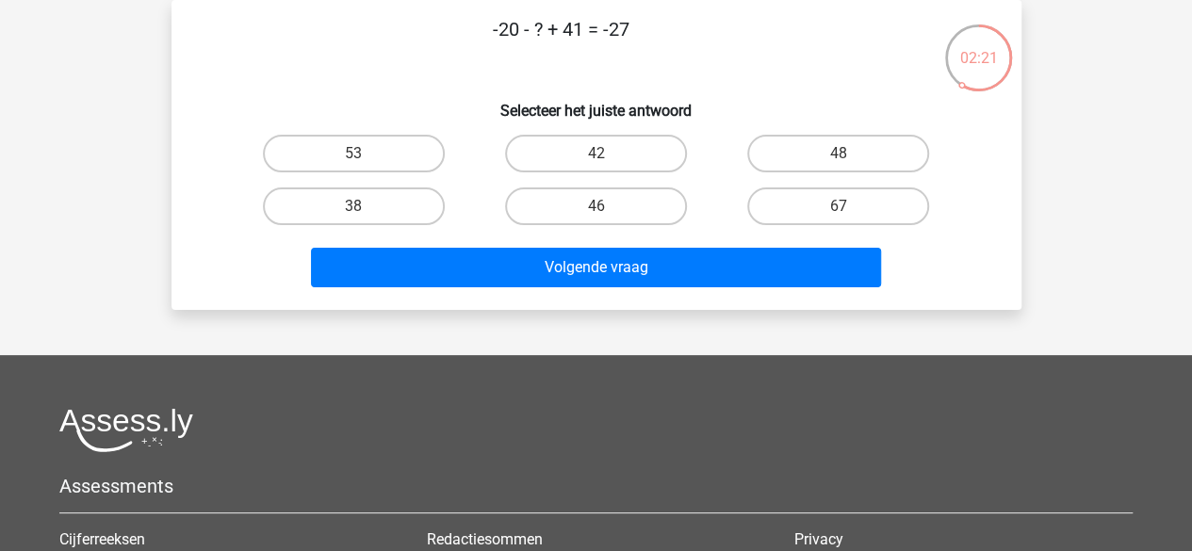
click at [573, 26] on p "-20 - ? + 41 = -27" at bounding box center [561, 43] width 719 height 57
click at [409, 203] on label "38" at bounding box center [354, 207] width 182 height 38
click at [366, 206] on input "38" at bounding box center [359, 212] width 12 height 12
radio input "true"
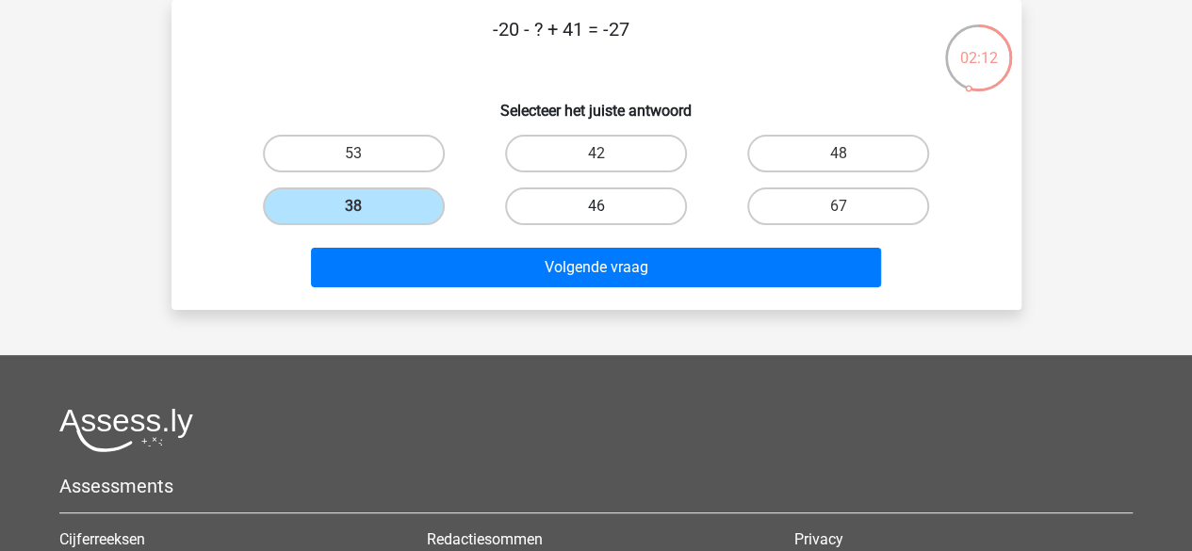
click at [537, 188] on label "46" at bounding box center [596, 207] width 182 height 38
click at [596, 206] on input "46" at bounding box center [602, 212] width 12 height 12
radio input "true"
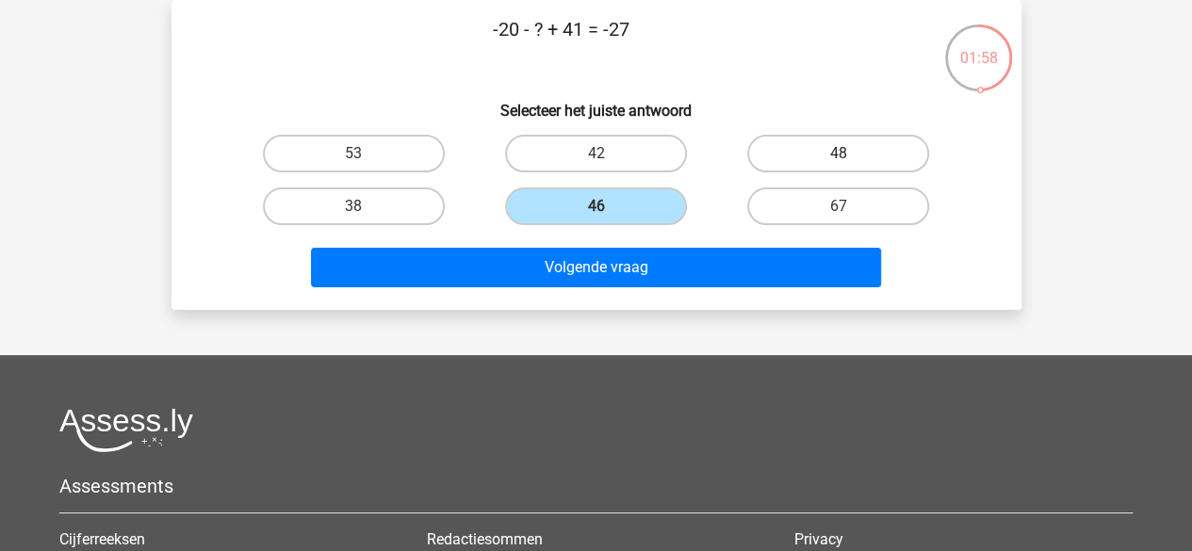
click at [760, 144] on label "48" at bounding box center [838, 154] width 182 height 38
click at [839, 154] on input "48" at bounding box center [845, 160] width 12 height 12
radio input "true"
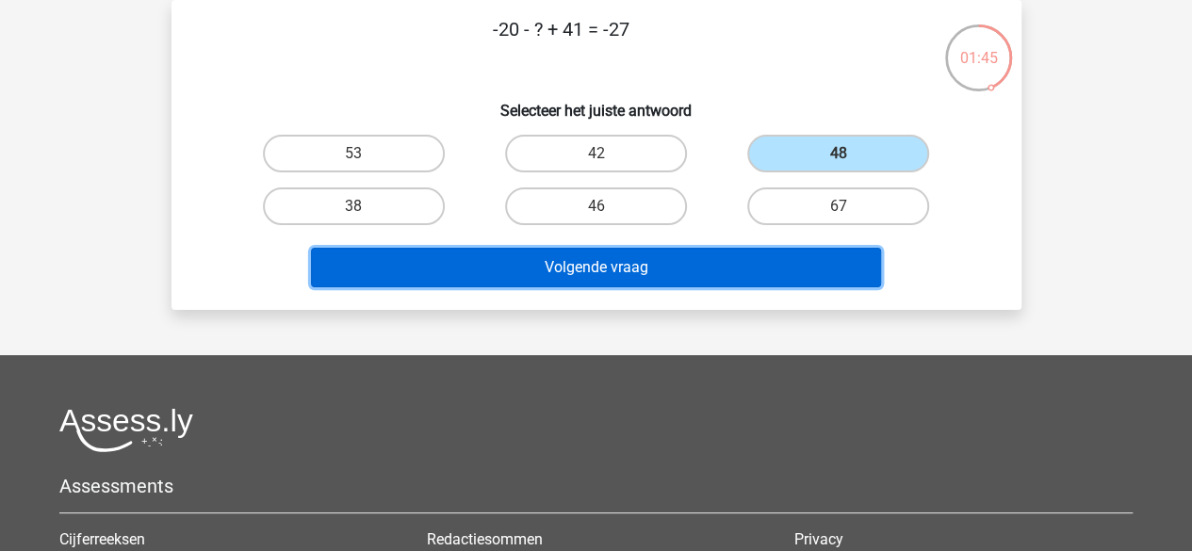
click at [664, 259] on button "Volgende vraag" at bounding box center [596, 268] width 570 height 40
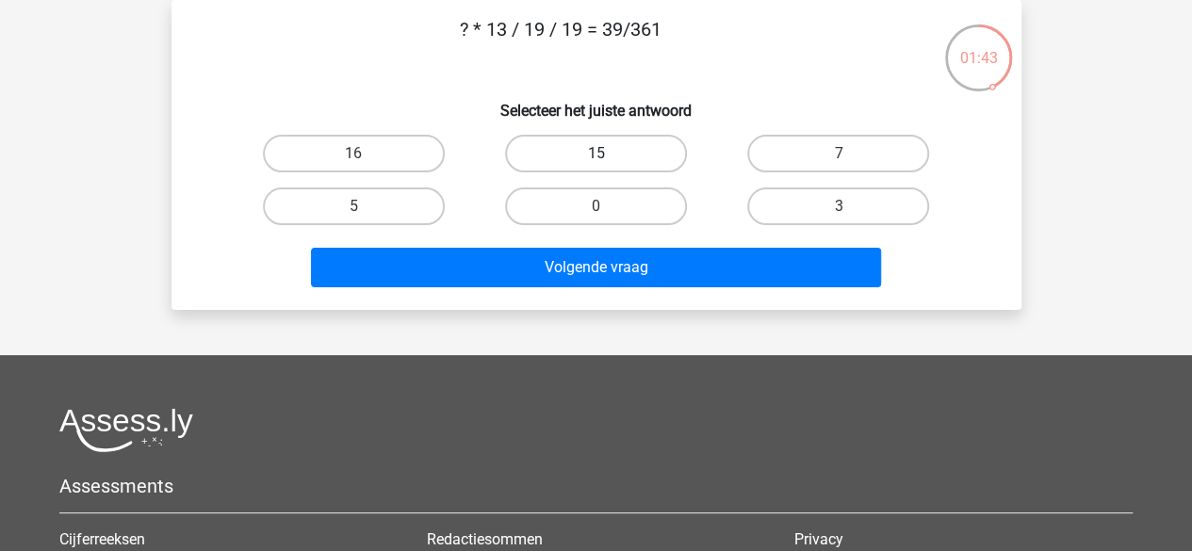
click at [565, 171] on label "15" at bounding box center [596, 154] width 182 height 38
click at [596, 166] on input "15" at bounding box center [602, 160] width 12 height 12
radio input "true"
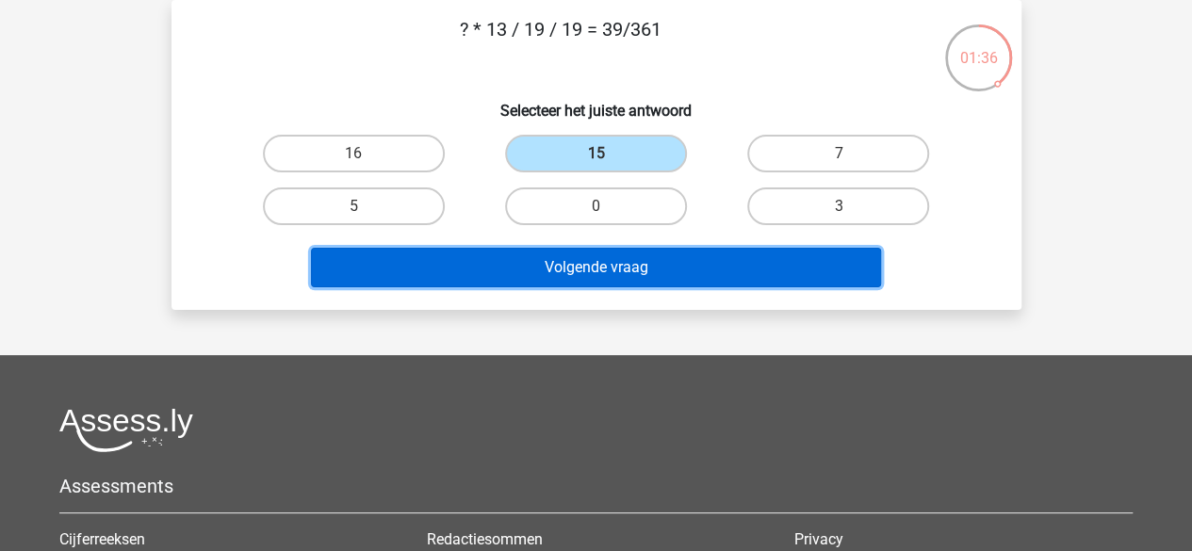
drag, startPoint x: 582, startPoint y: 254, endPoint x: 556, endPoint y: 261, distance: 26.5
click at [556, 261] on button "Volgende vraag" at bounding box center [596, 268] width 570 height 40
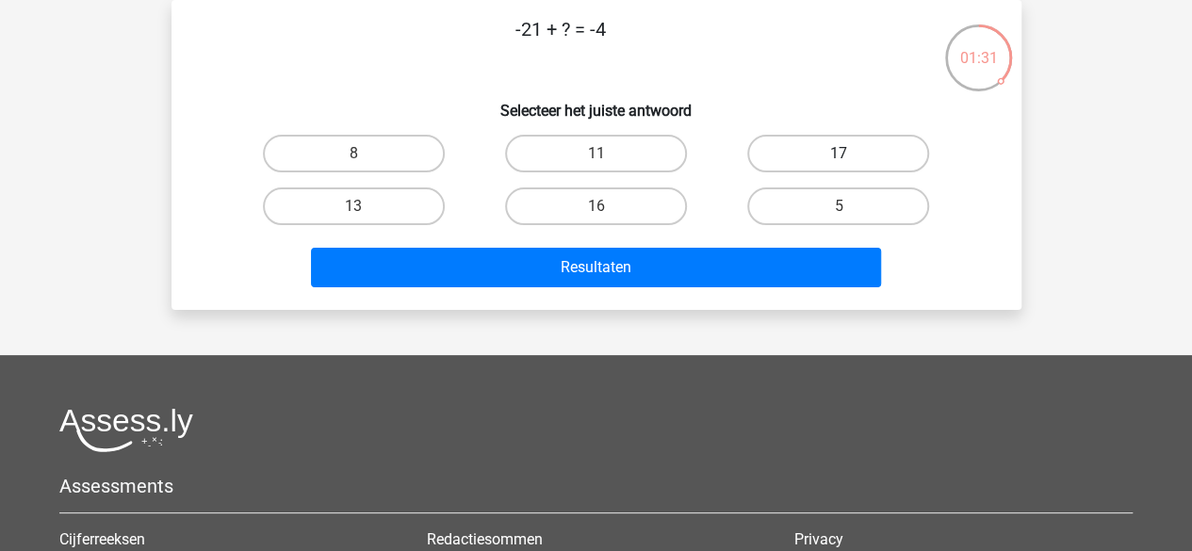
click at [765, 149] on label "17" at bounding box center [838, 154] width 182 height 38
click at [839, 154] on input "17" at bounding box center [845, 160] width 12 height 12
radio input "true"
click at [708, 246] on div "Resultaten" at bounding box center [597, 264] width 790 height 62
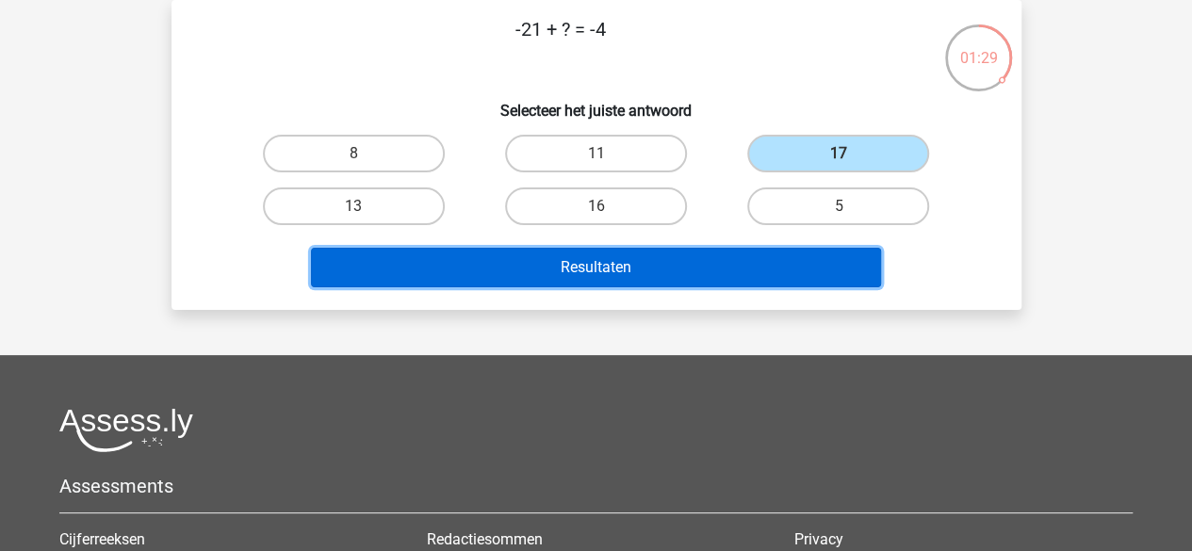
click at [657, 269] on button "Resultaten" at bounding box center [596, 268] width 570 height 40
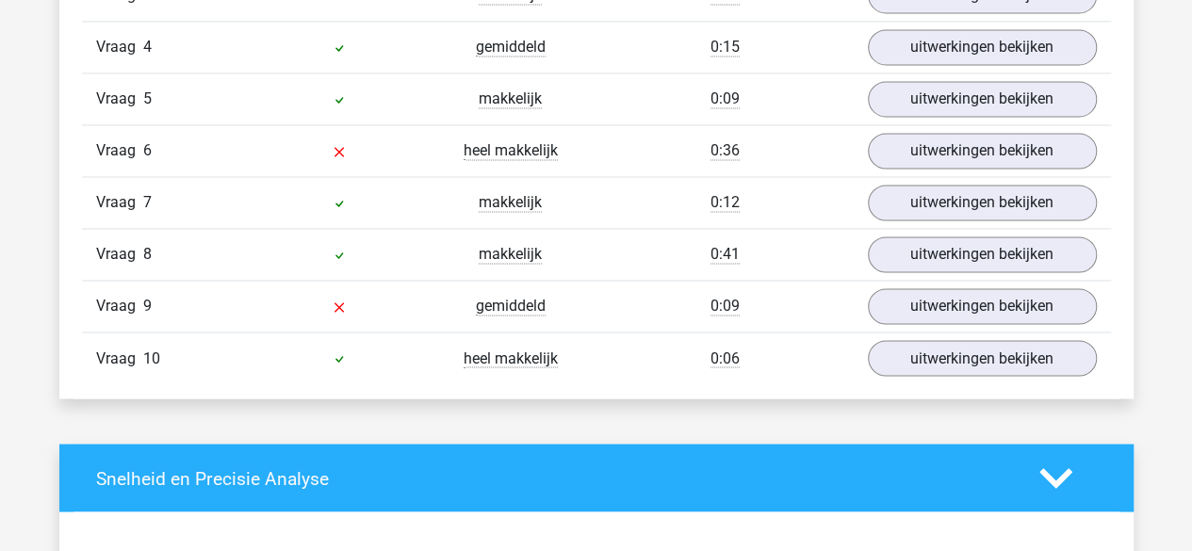
scroll to position [1428, 0]
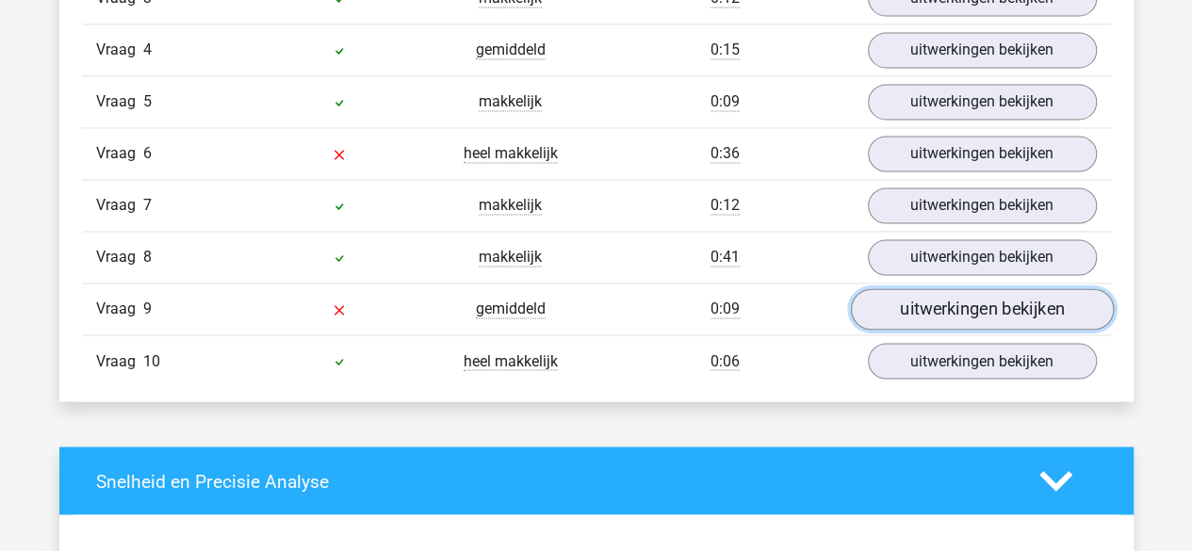
click at [921, 288] on link "uitwerkingen bekijken" at bounding box center [981, 308] width 263 height 41
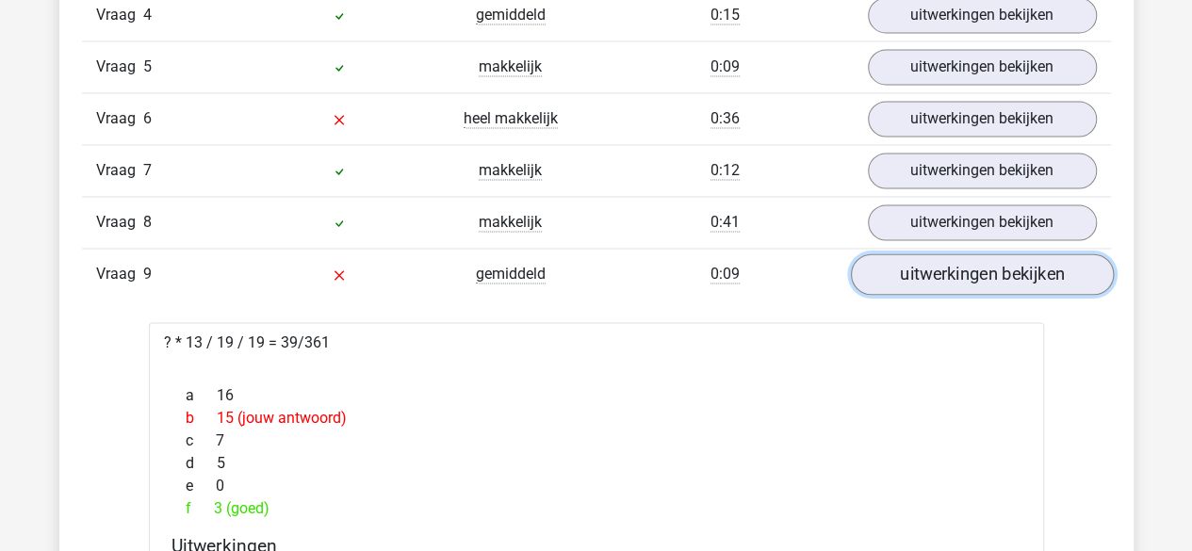
scroll to position [1462, 0]
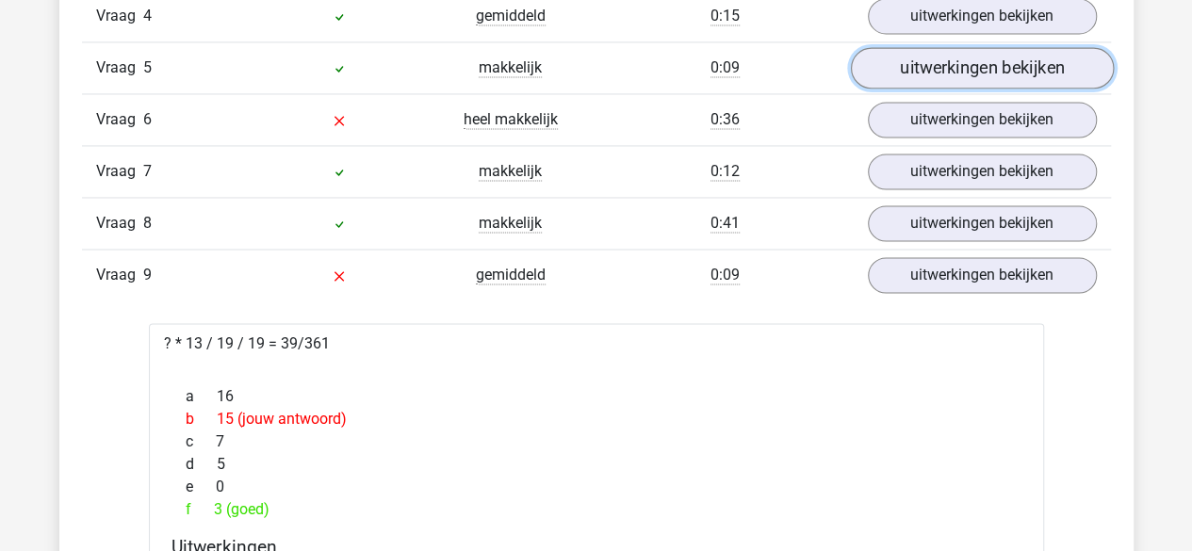
click at [912, 74] on link "uitwerkingen bekijken" at bounding box center [981, 67] width 263 height 41
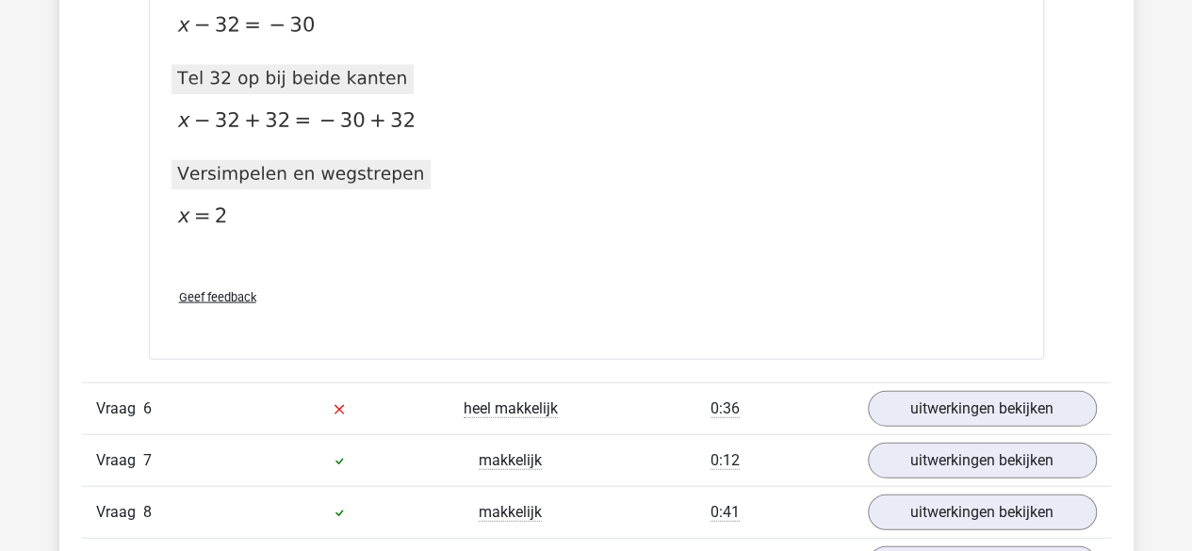
scroll to position [1952, 0]
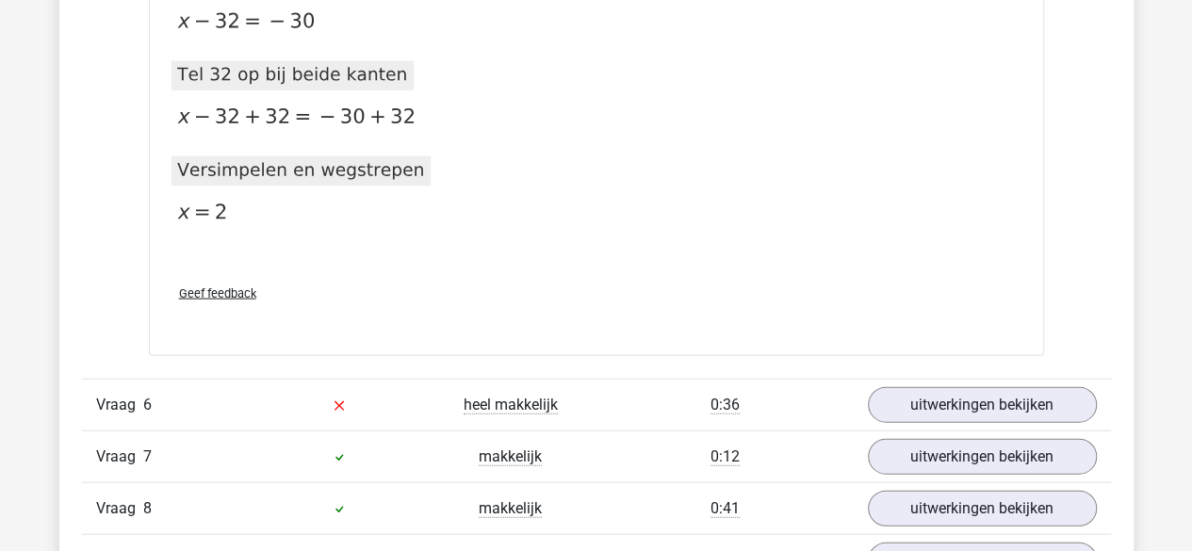
click at [1007, 379] on div "Vraag 6 heel makkelijk 0:36 uitwerkingen bekijken" at bounding box center [596, 405] width 1029 height 52
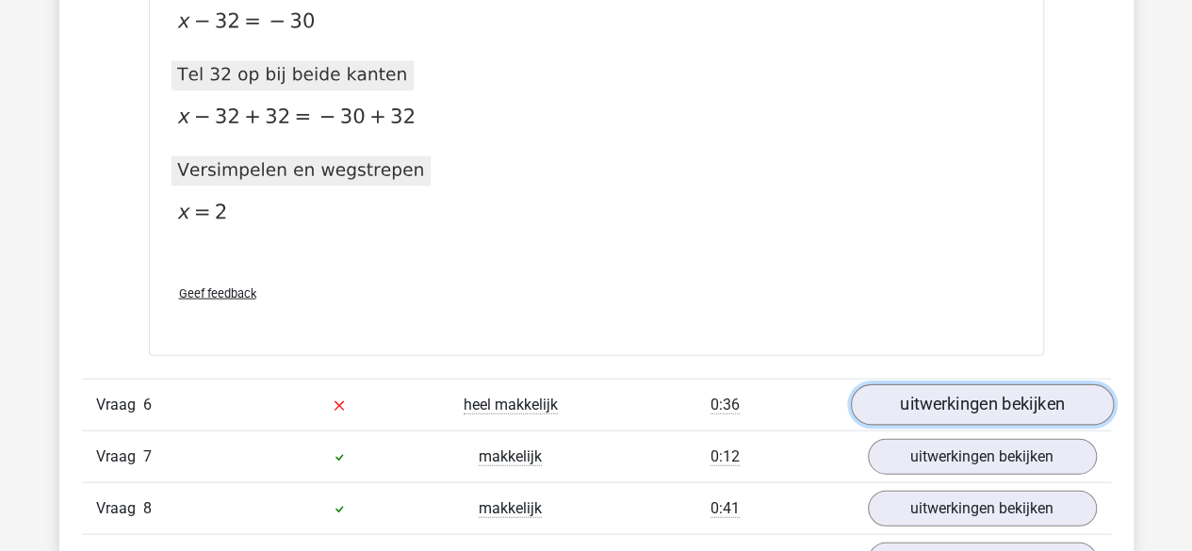
click at [997, 385] on link "uitwerkingen bekijken" at bounding box center [981, 405] width 263 height 41
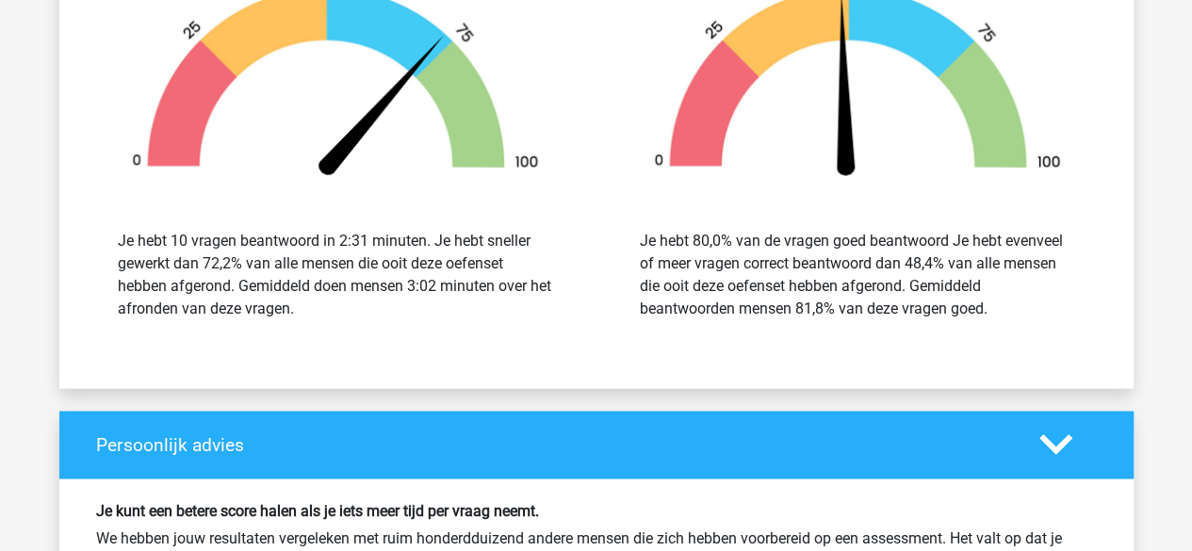
scroll to position [5087, 0]
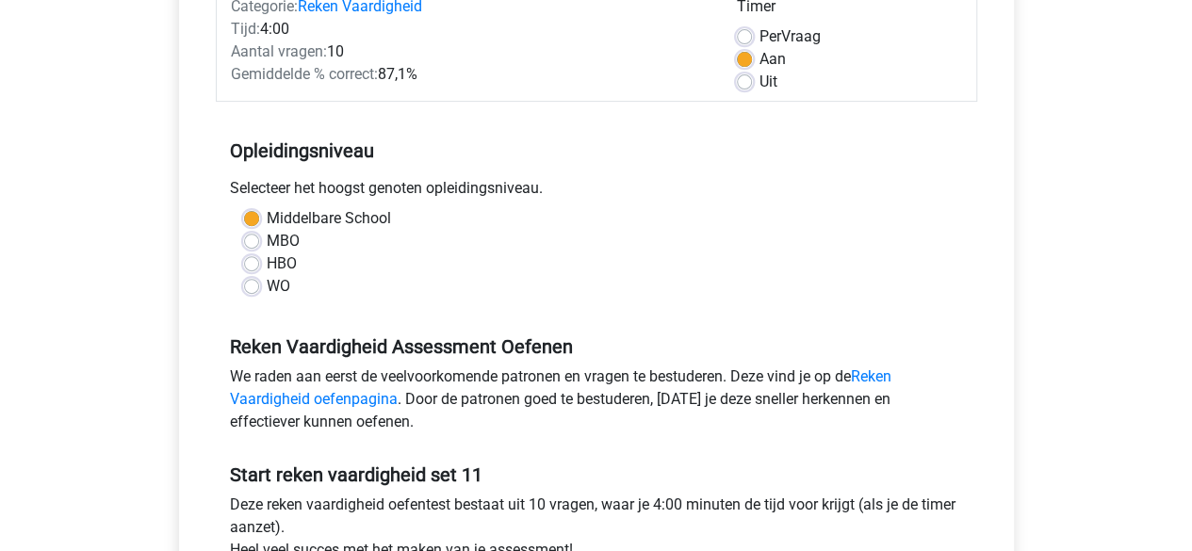
scroll to position [494, 0]
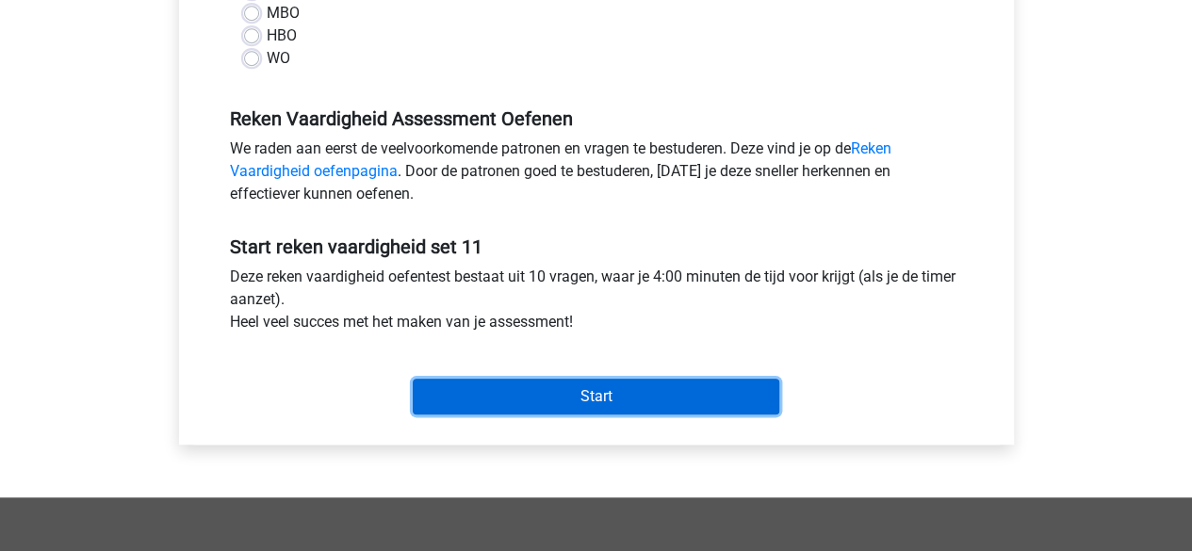
click at [700, 404] on input "Start" at bounding box center [596, 397] width 367 height 36
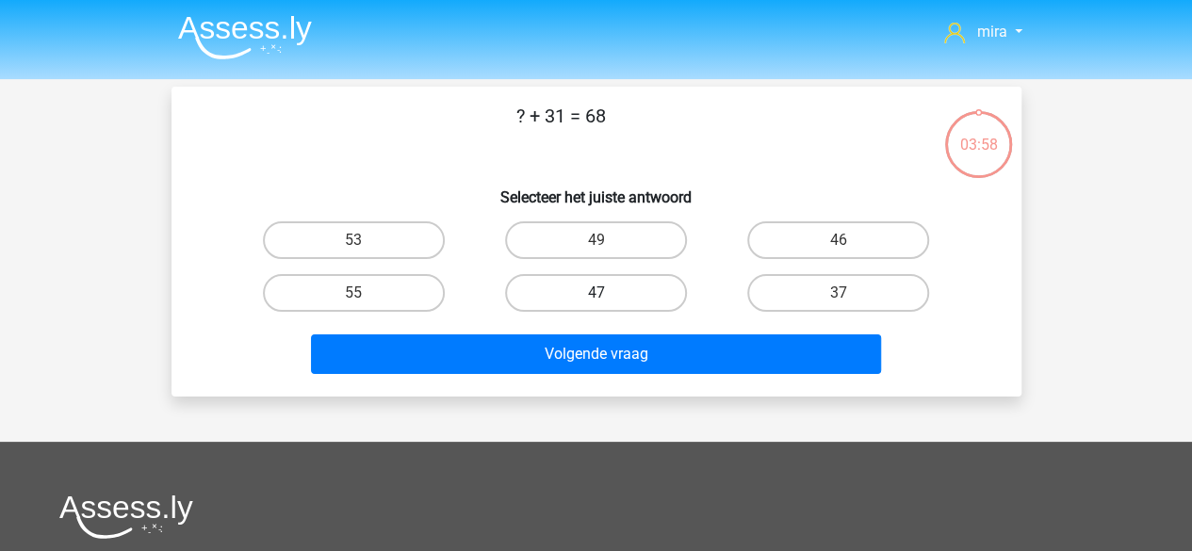
click at [639, 306] on label "47" at bounding box center [596, 293] width 182 height 38
click at [608, 305] on input "47" at bounding box center [602, 299] width 12 height 12
radio input "true"
click at [804, 295] on label "37" at bounding box center [838, 293] width 182 height 38
click at [839, 295] on input "37" at bounding box center [845, 299] width 12 height 12
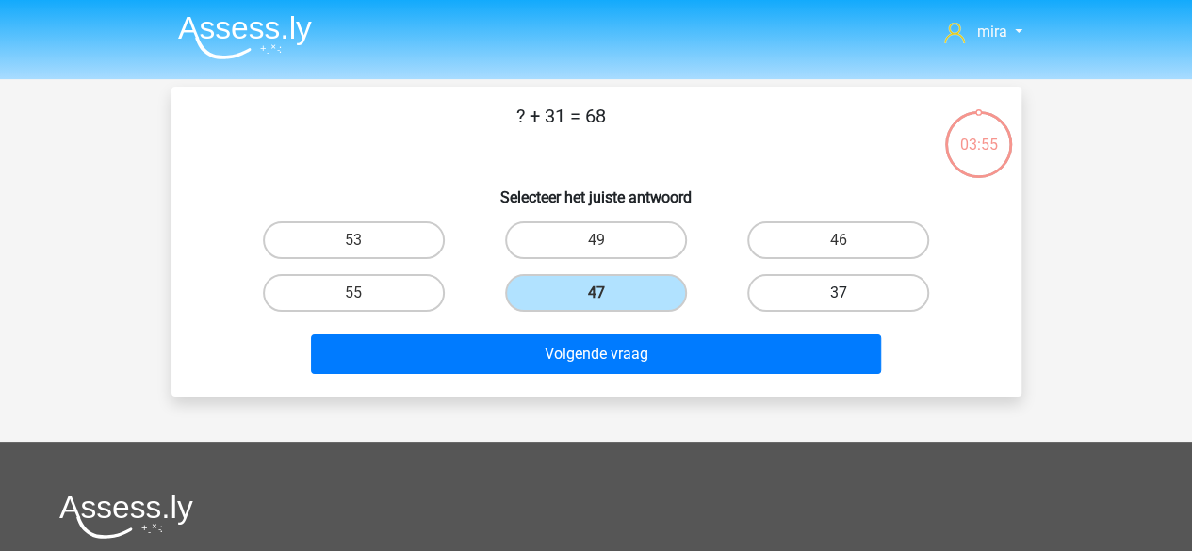
radio input "true"
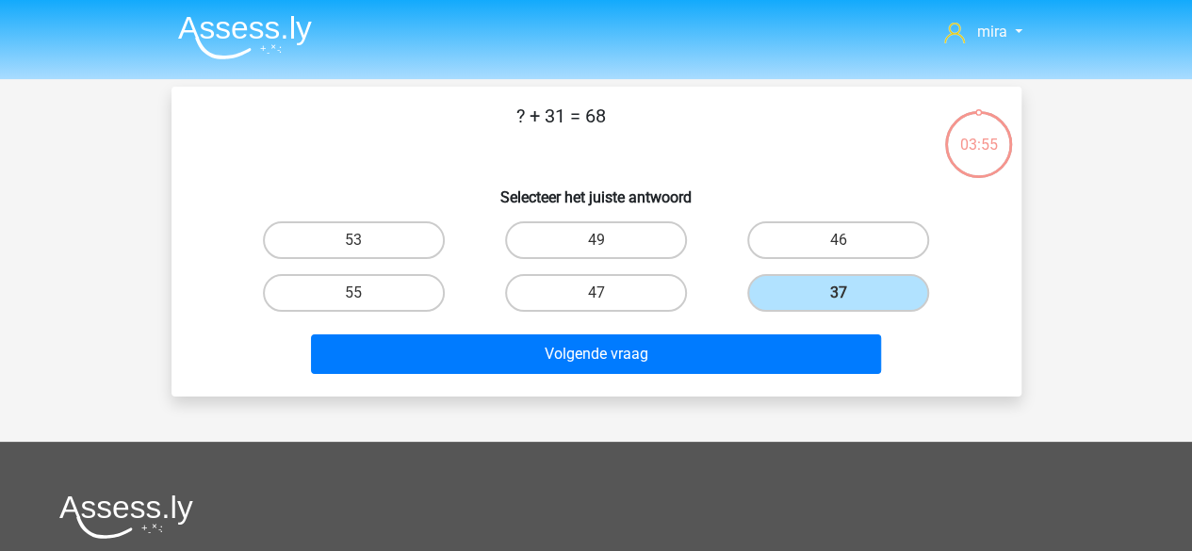
click at [788, 331] on div "Volgende vraag" at bounding box center [597, 351] width 790 height 62
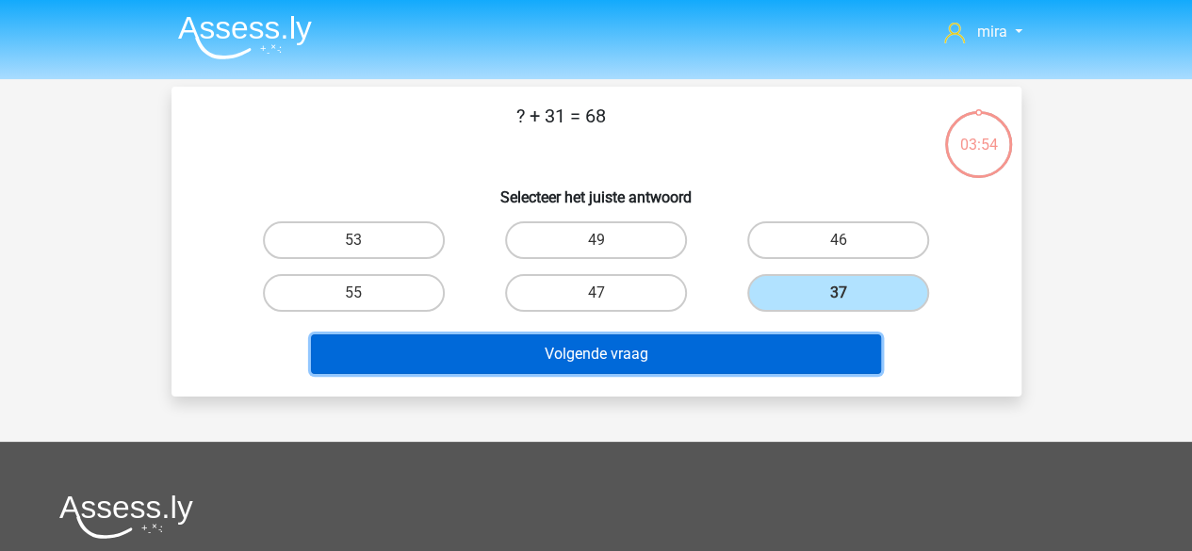
click at [785, 340] on button "Volgende vraag" at bounding box center [596, 355] width 570 height 40
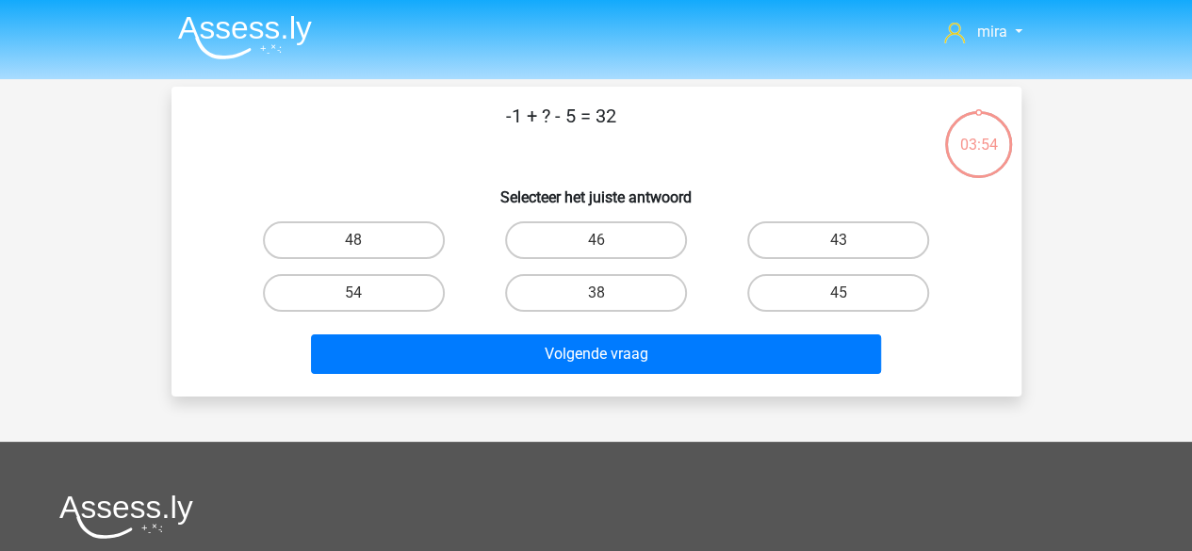
scroll to position [87, 0]
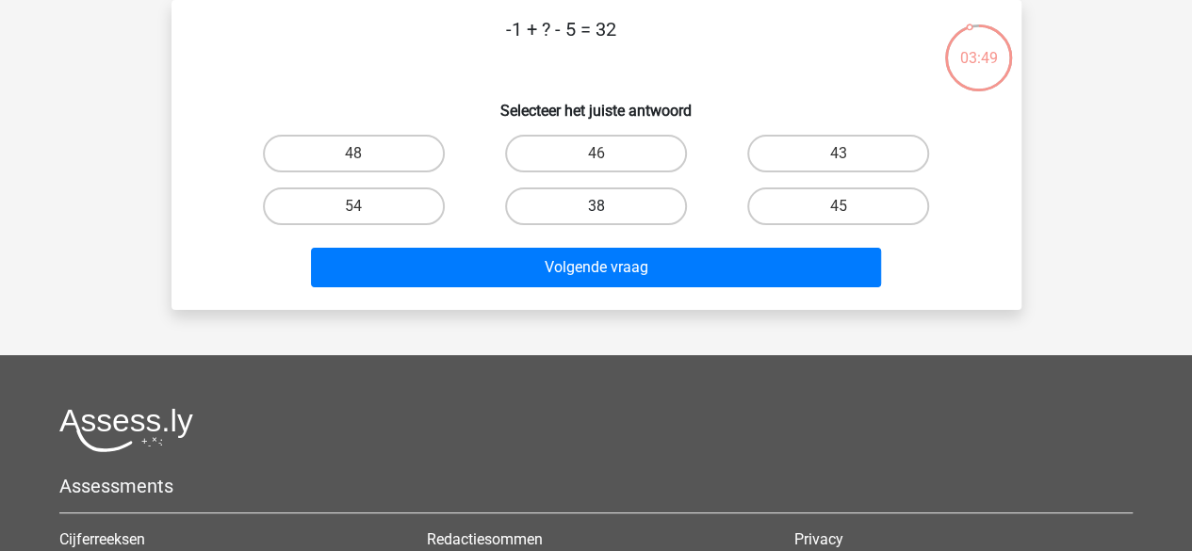
click at [582, 199] on label "38" at bounding box center [596, 207] width 182 height 38
click at [596, 206] on input "38" at bounding box center [602, 212] width 12 height 12
radio input "true"
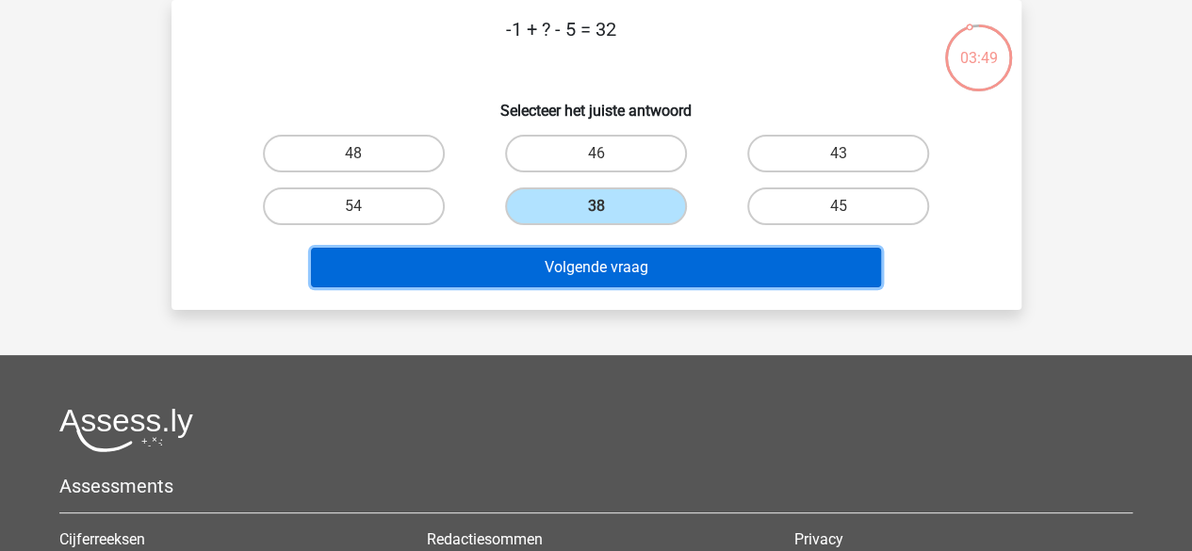
click at [568, 264] on button "Volgende vraag" at bounding box center [596, 268] width 570 height 40
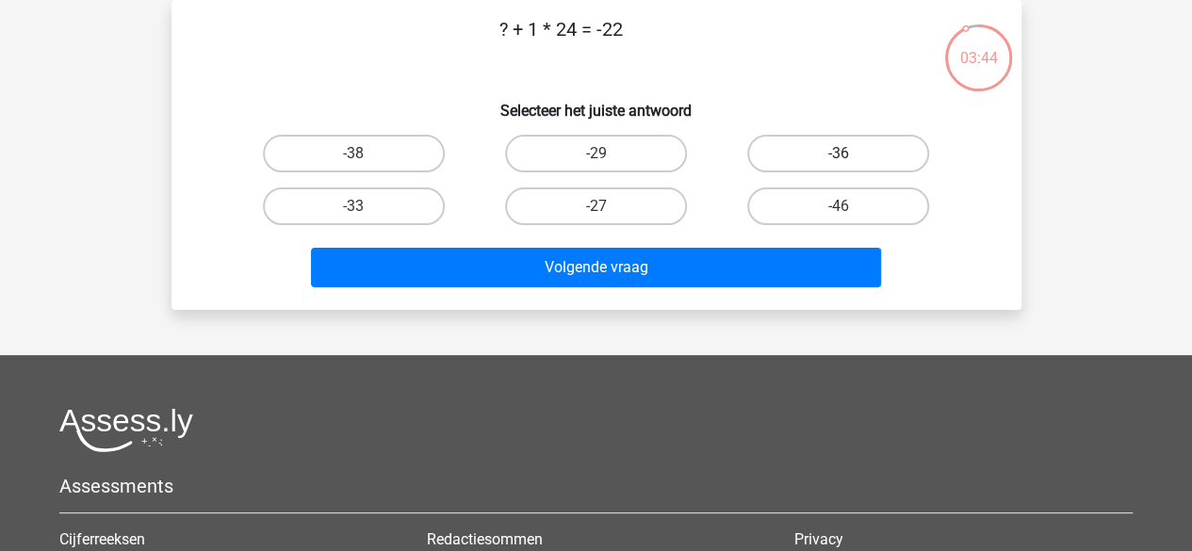
click at [788, 159] on label "-36" at bounding box center [838, 154] width 182 height 38
click at [839, 159] on input "-36" at bounding box center [845, 160] width 12 height 12
radio input "true"
click at [789, 215] on label "-46" at bounding box center [838, 207] width 182 height 38
click at [839, 215] on input "-46" at bounding box center [845, 212] width 12 height 12
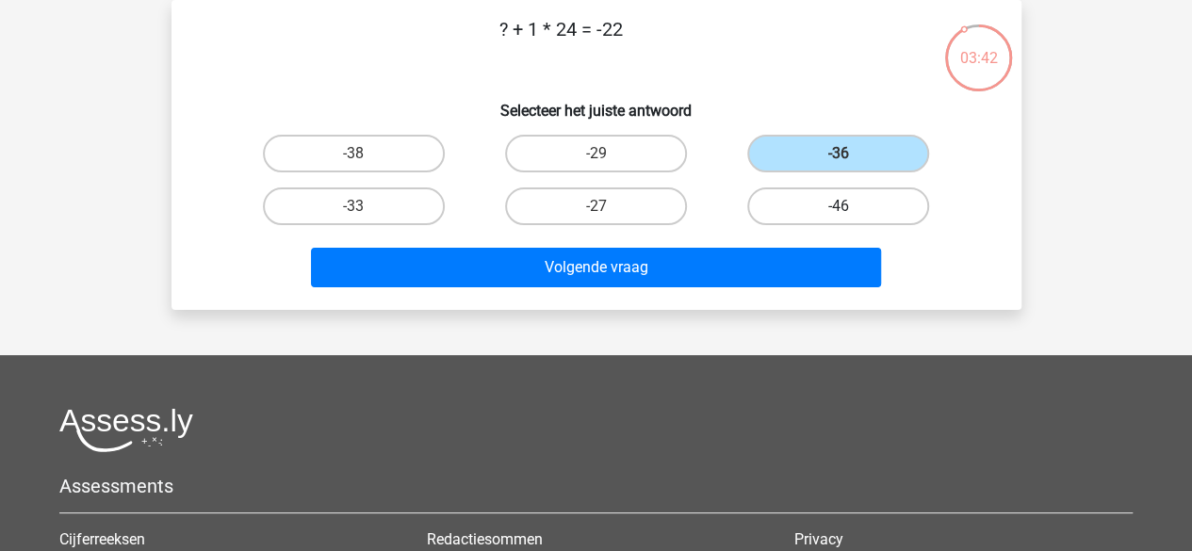
radio input "true"
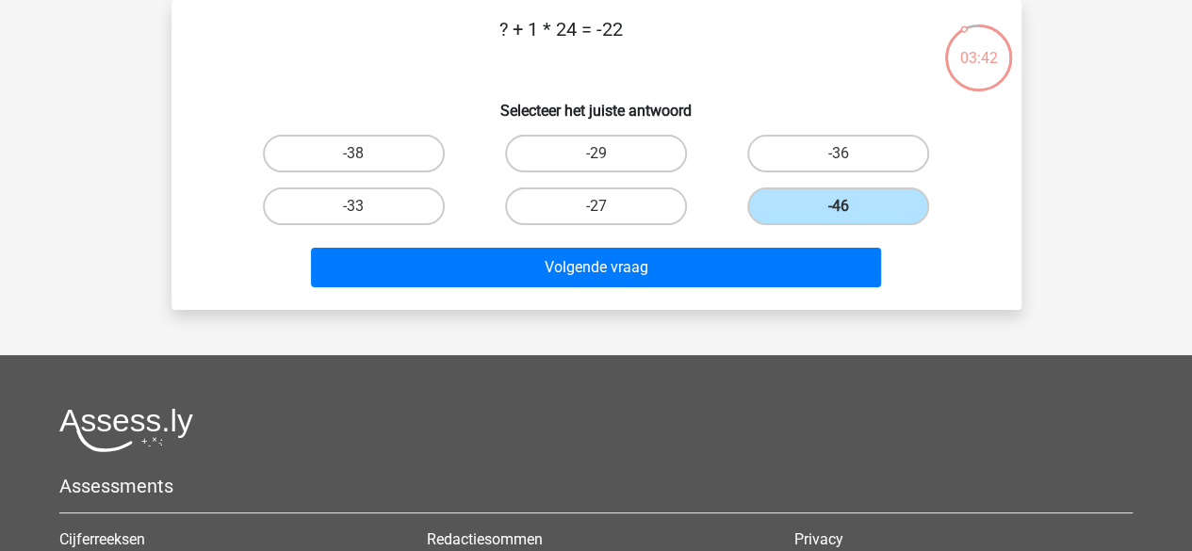
click at [768, 246] on div "Volgende vraag" at bounding box center [597, 264] width 790 height 62
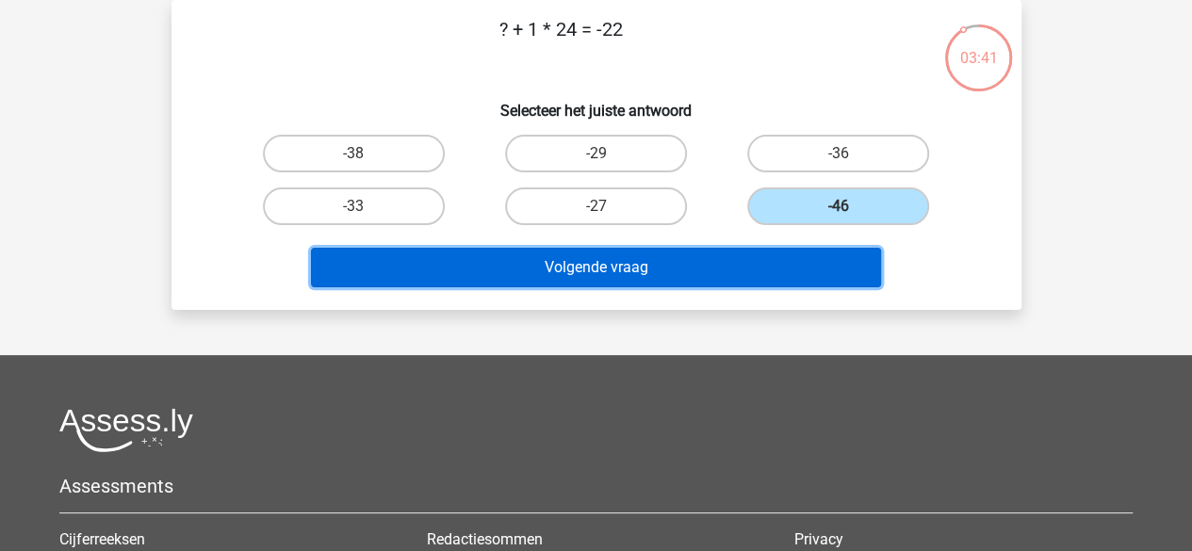
click at [754, 278] on button "Volgende vraag" at bounding box center [596, 268] width 570 height 40
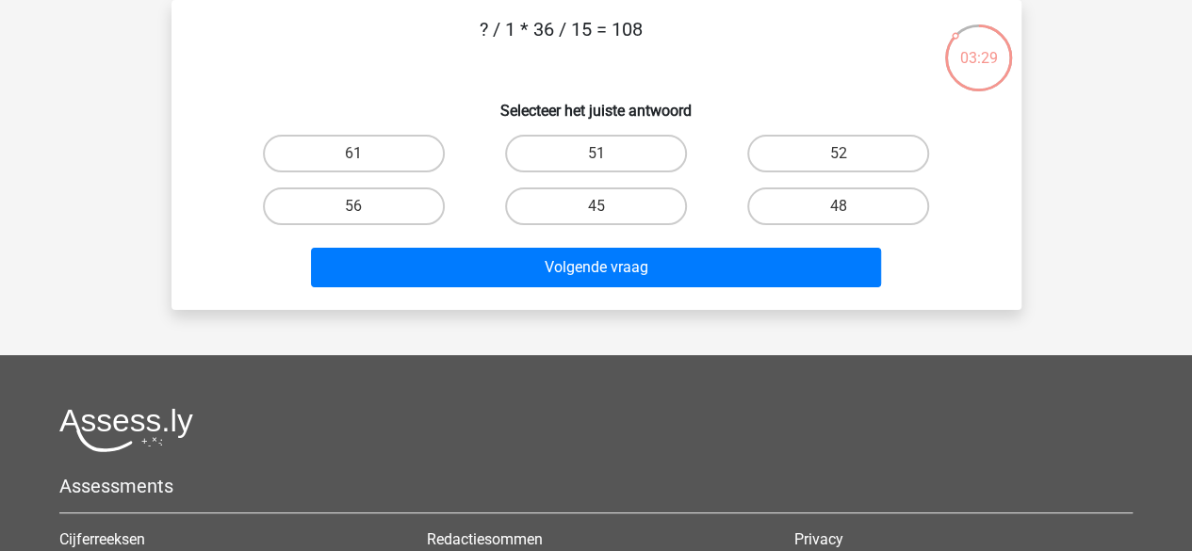
click at [585, 24] on p "? / 1 * 36 / 15 = 108" at bounding box center [561, 43] width 719 height 57
click at [623, 15] on p "? / 1 * 36 / 15 = 108" at bounding box center [561, 43] width 719 height 57
click at [581, 33] on p "? / 1 * 36 / 15 = 108" at bounding box center [561, 43] width 719 height 57
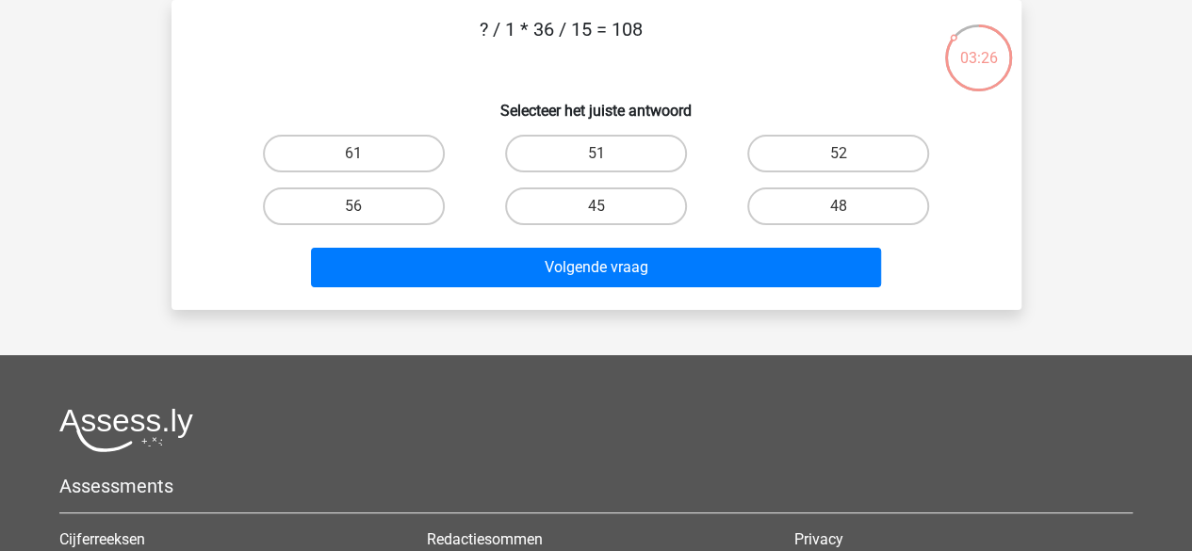
click at [581, 33] on p "? / 1 * 36 / 15 = 108" at bounding box center [561, 43] width 719 height 57
click at [612, 159] on label "51" at bounding box center [596, 154] width 182 height 38
click at [608, 159] on input "51" at bounding box center [602, 160] width 12 height 12
radio input "true"
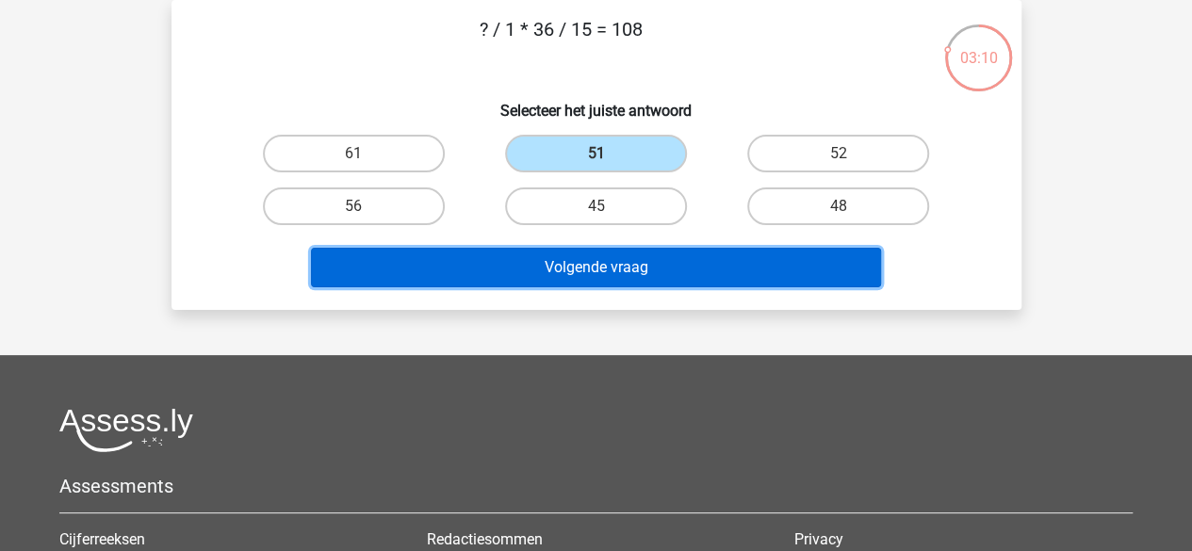
click at [769, 265] on button "Volgende vraag" at bounding box center [596, 268] width 570 height 40
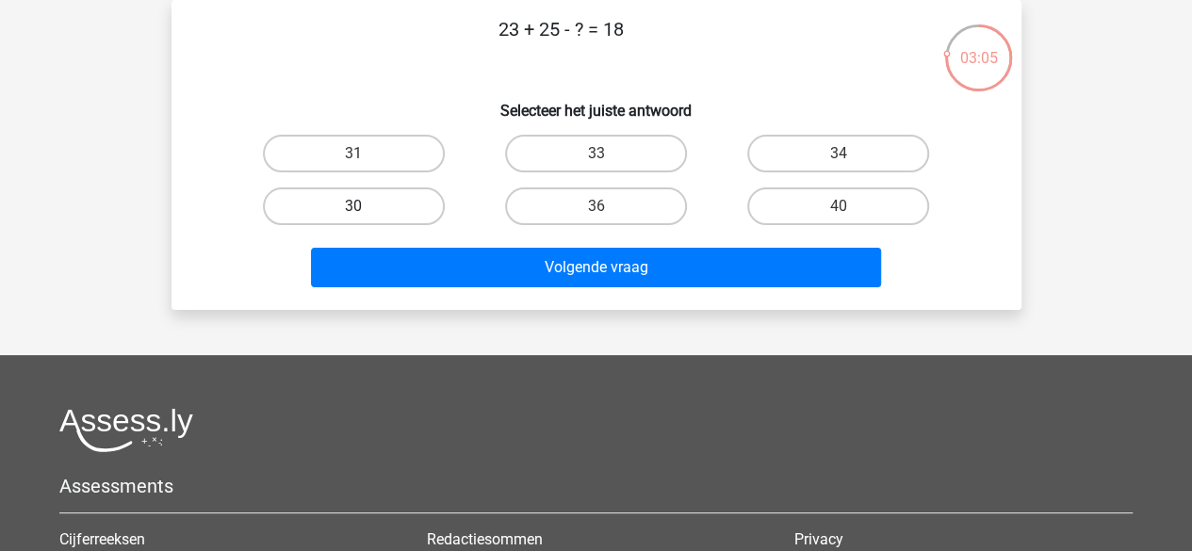
click at [422, 191] on label "30" at bounding box center [354, 207] width 182 height 38
click at [366, 206] on input "30" at bounding box center [359, 212] width 12 height 12
radio input "true"
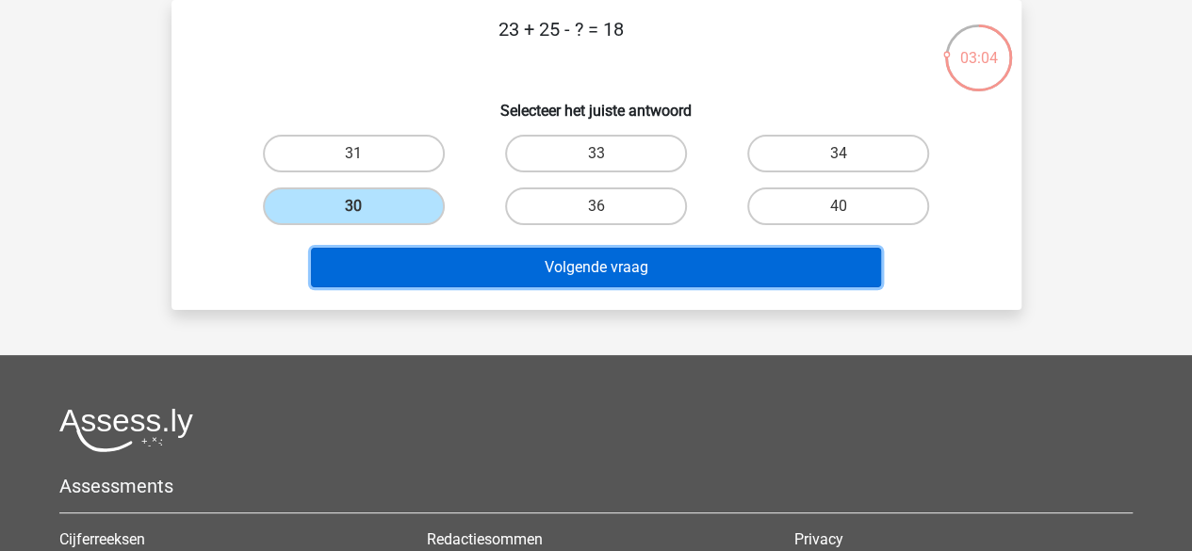
click at [462, 280] on button "Volgende vraag" at bounding box center [596, 268] width 570 height 40
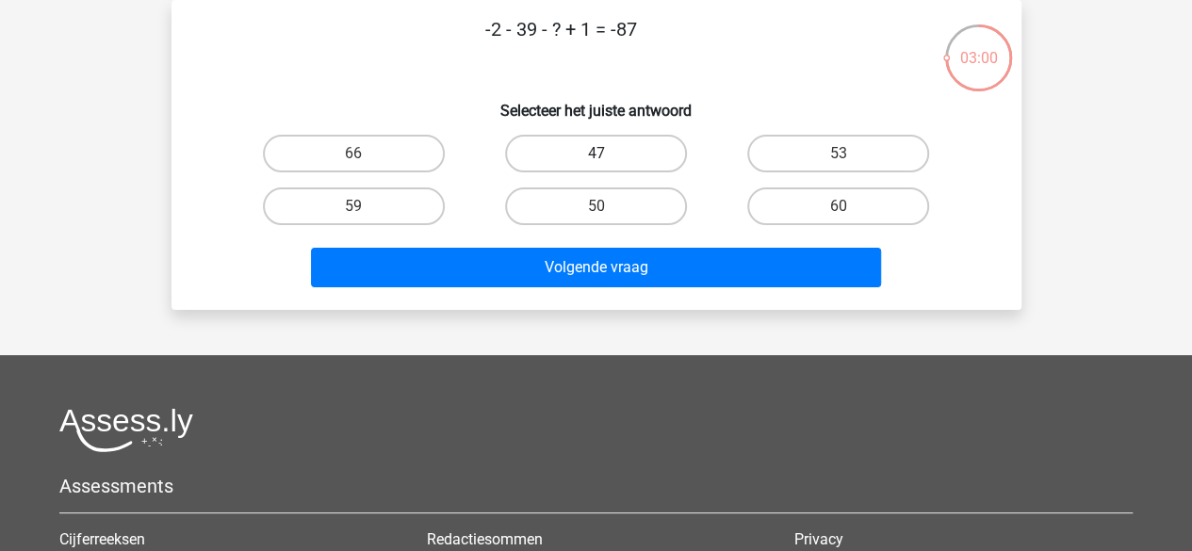
click at [554, 150] on label "47" at bounding box center [596, 154] width 182 height 38
click at [596, 154] on input "47" at bounding box center [602, 160] width 12 height 12
radio input "true"
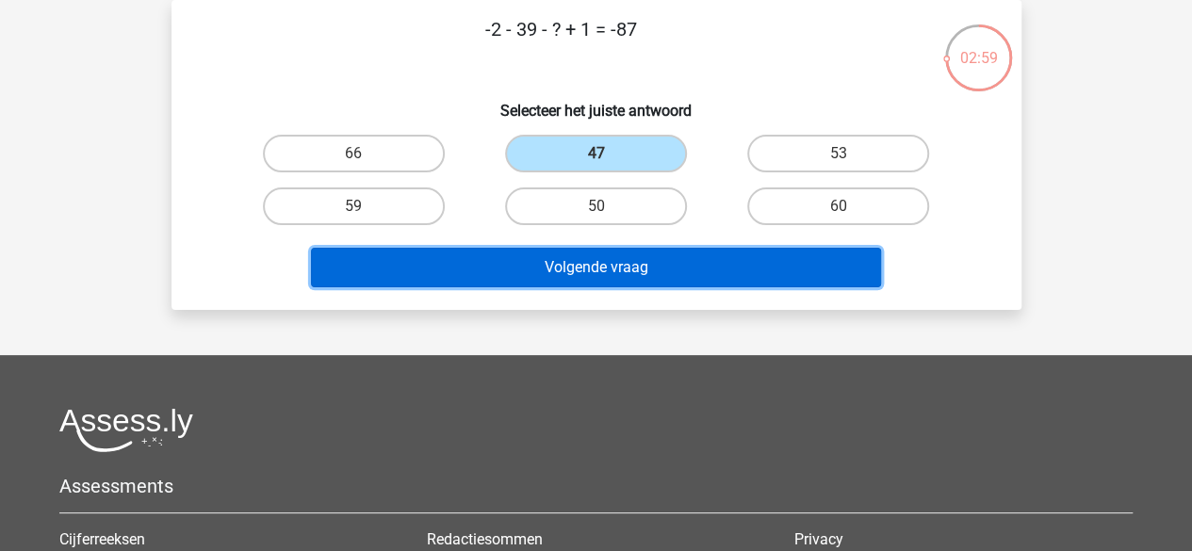
click at [525, 275] on button "Volgende vraag" at bounding box center [596, 268] width 570 height 40
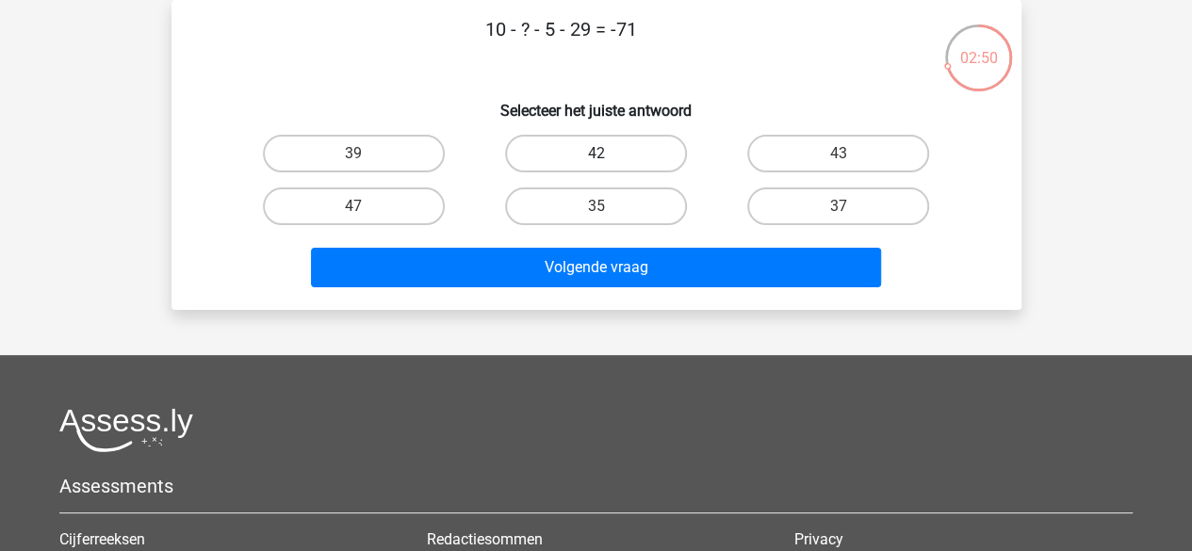
click at [573, 156] on label "42" at bounding box center [596, 154] width 182 height 38
click at [596, 156] on input "42" at bounding box center [602, 160] width 12 height 12
radio input "true"
click at [769, 200] on label "37" at bounding box center [838, 207] width 182 height 38
click at [839, 206] on input "37" at bounding box center [845, 212] width 12 height 12
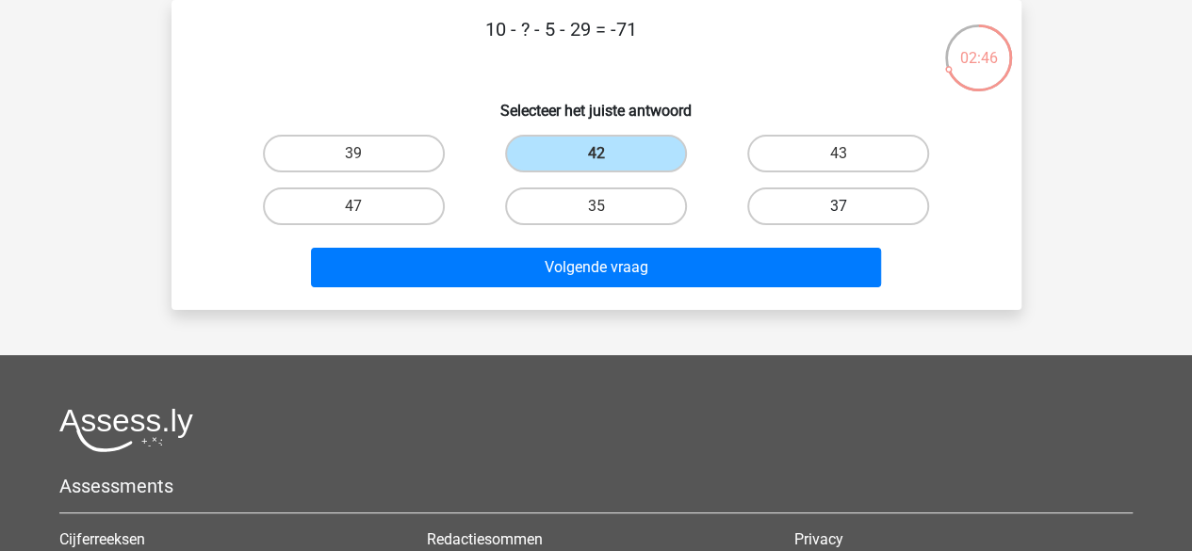
radio input "true"
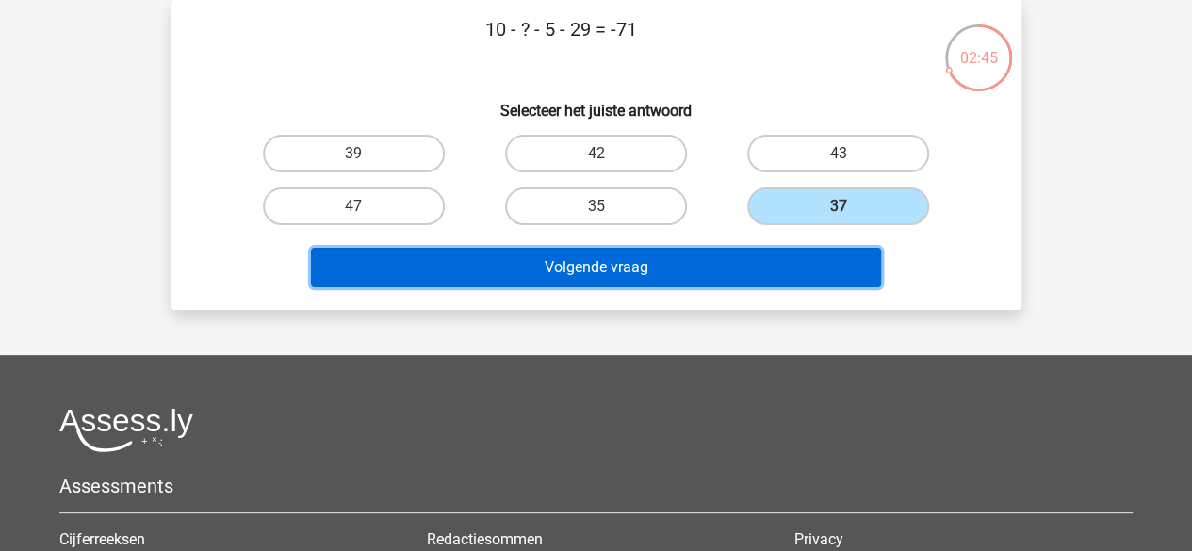
click at [726, 254] on button "Volgende vraag" at bounding box center [596, 268] width 570 height 40
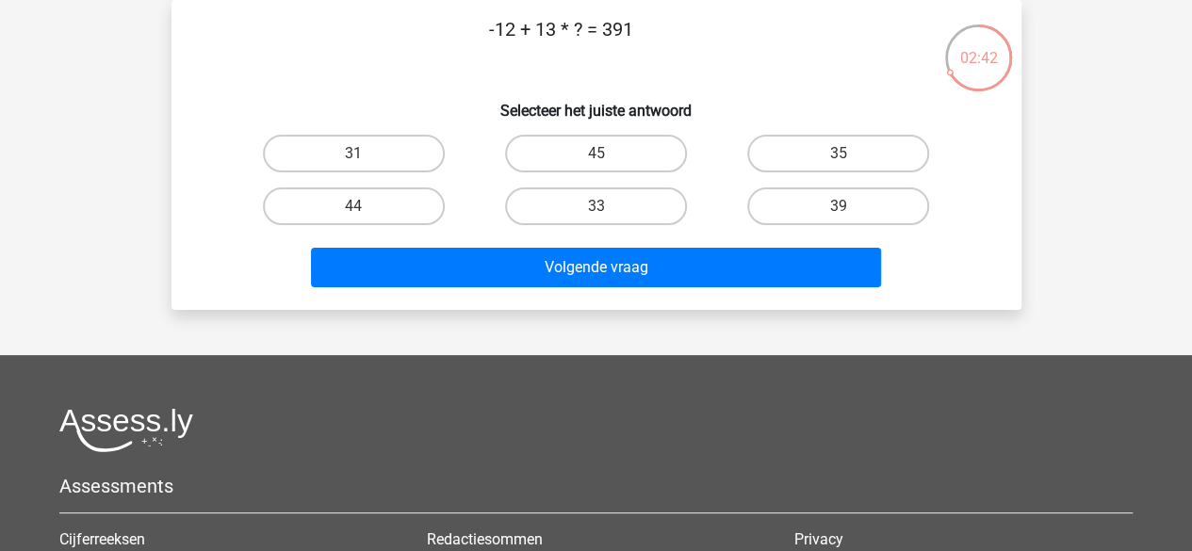
click at [503, 38] on p "-12 + 13 * ? = 391" at bounding box center [561, 43] width 719 height 57
click at [537, 37] on p "-12 + 13 * ? = 391" at bounding box center [561, 43] width 719 height 57
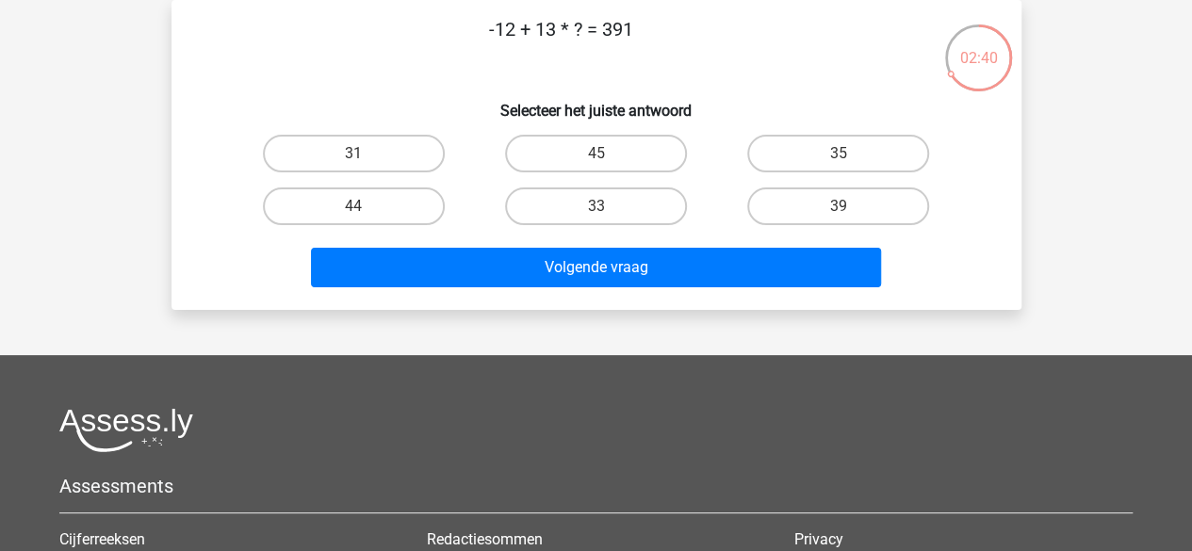
click at [537, 37] on p "-12 + 13 * ? = 391" at bounding box center [561, 43] width 719 height 57
click at [518, 31] on p "-12 + 13 * ? = 391" at bounding box center [561, 43] width 719 height 57
click at [513, 29] on p "-12 + 13 * ? = 391" at bounding box center [561, 43] width 719 height 57
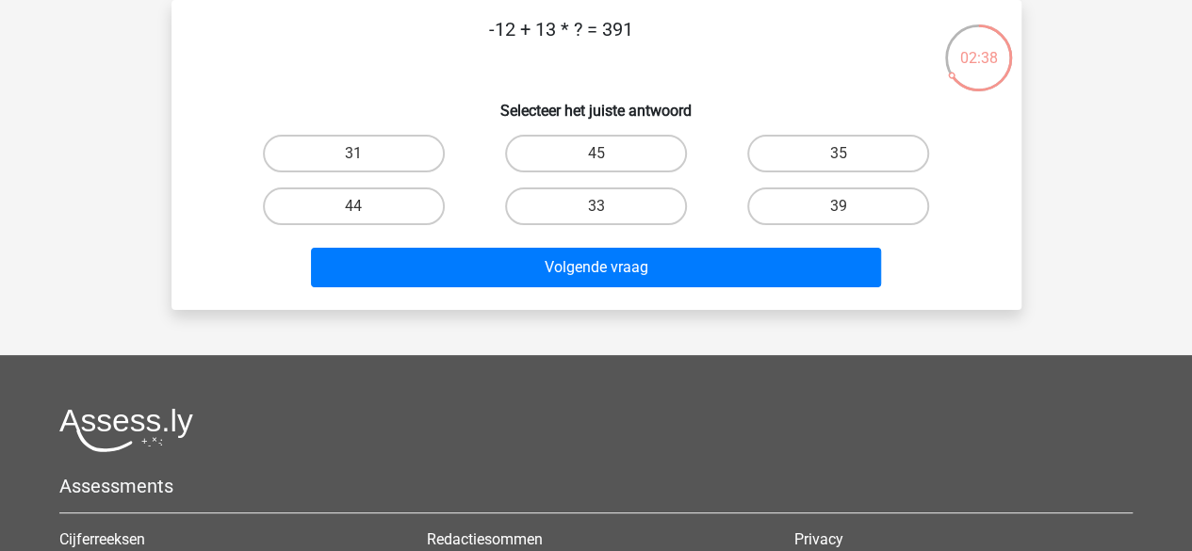
click at [513, 29] on p "-12 + 13 * ? = 391" at bounding box center [561, 43] width 719 height 57
click at [632, 33] on p "-12 + 13 * ? = 391" at bounding box center [561, 43] width 719 height 57
drag, startPoint x: 632, startPoint y: 33, endPoint x: 620, endPoint y: 31, distance: 12.4
click at [620, 31] on p "-12 + 13 * ? = 391" at bounding box center [561, 43] width 719 height 57
drag, startPoint x: 605, startPoint y: 27, endPoint x: 665, endPoint y: 41, distance: 61.7
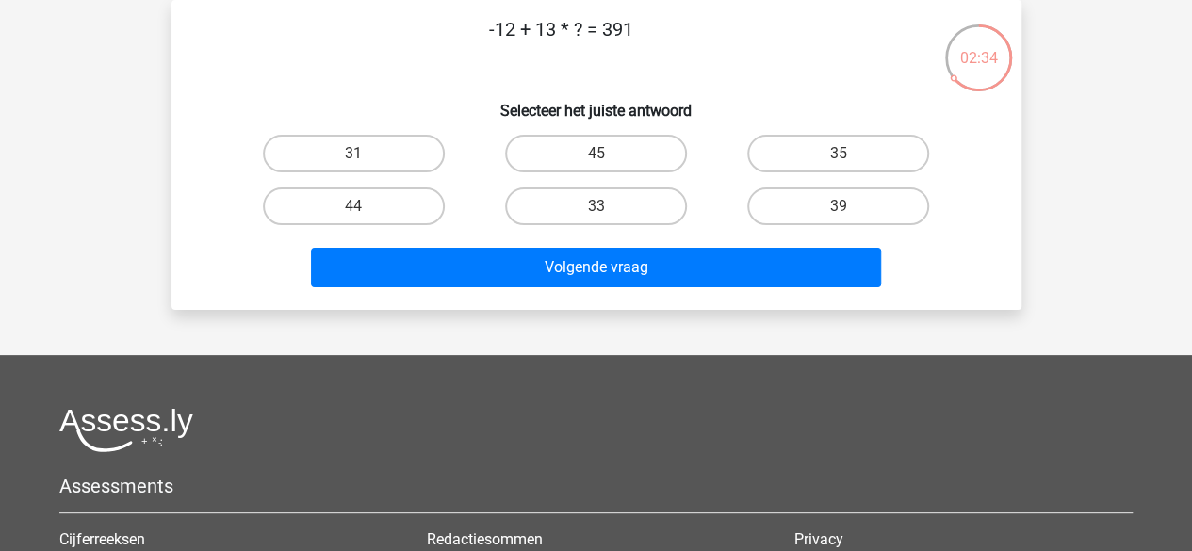
click at [665, 41] on p "-12 + 13 * ? = 391" at bounding box center [561, 43] width 719 height 57
click at [434, 161] on label "31" at bounding box center [354, 154] width 182 height 38
click at [366, 161] on input "31" at bounding box center [359, 160] width 12 height 12
radio input "true"
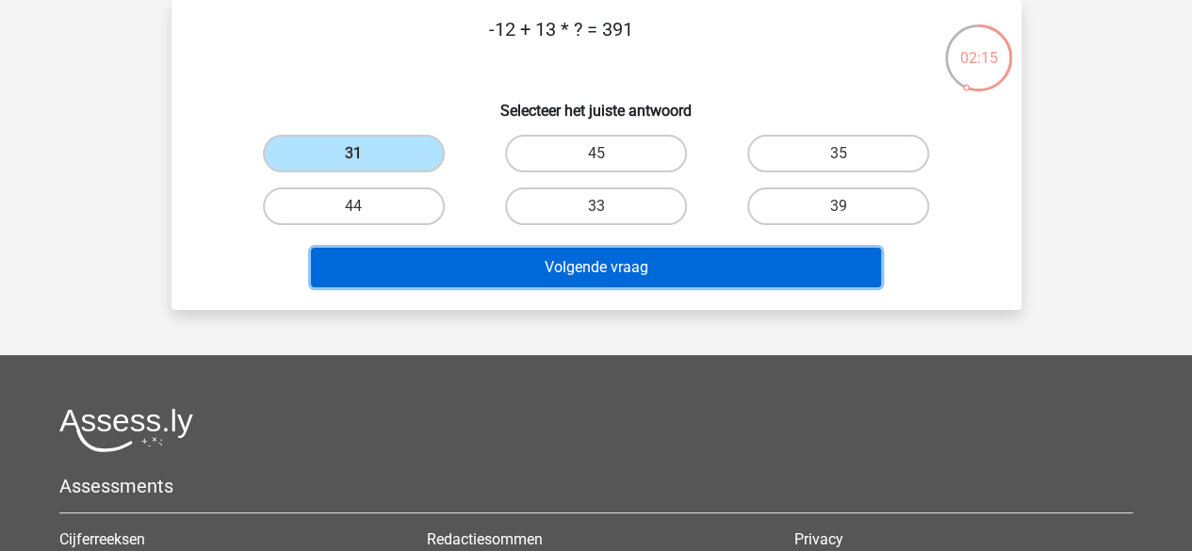
click at [474, 284] on button "Volgende vraag" at bounding box center [596, 268] width 570 height 40
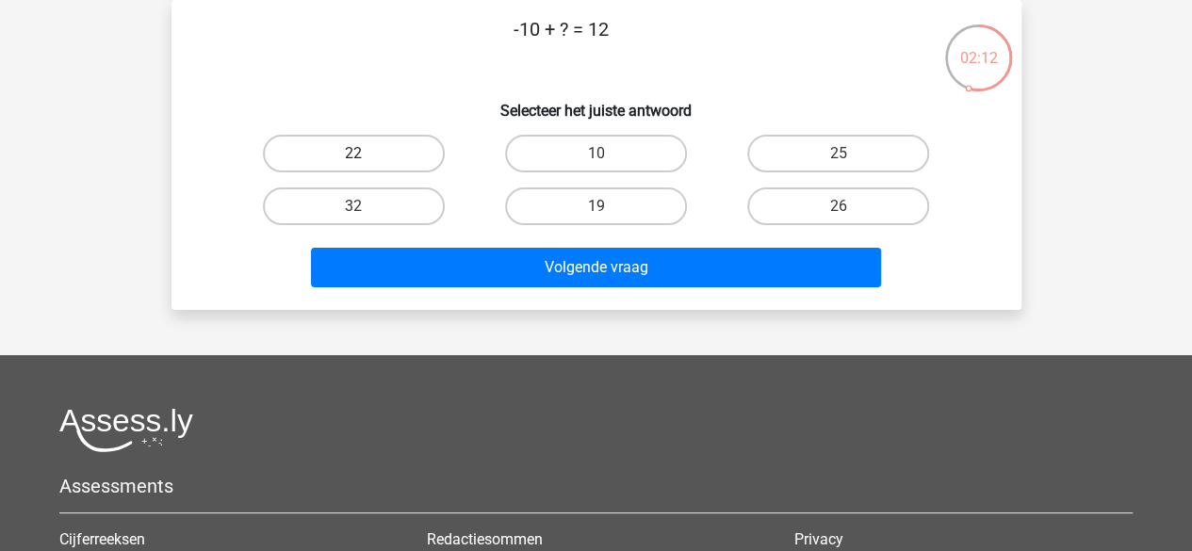
click at [413, 156] on label "22" at bounding box center [354, 154] width 182 height 38
click at [366, 156] on input "22" at bounding box center [359, 160] width 12 height 12
radio input "true"
click at [445, 290] on div "Volgende vraag" at bounding box center [597, 271] width 728 height 47
click at [452, 287] on div "Volgende vraag" at bounding box center [597, 271] width 728 height 47
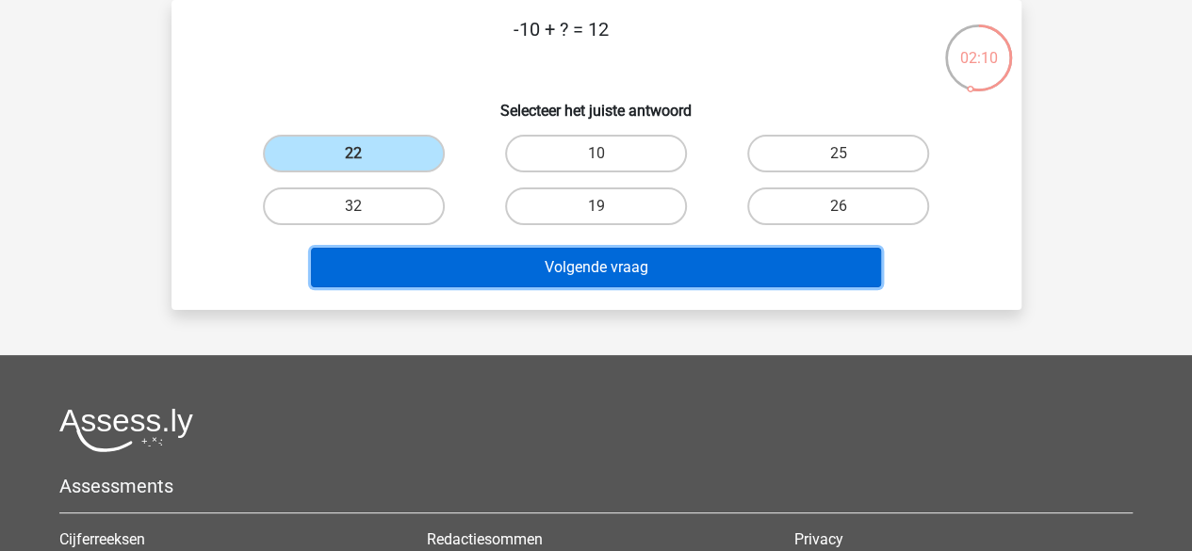
click at [467, 255] on button "Volgende vraag" at bounding box center [596, 268] width 570 height 40
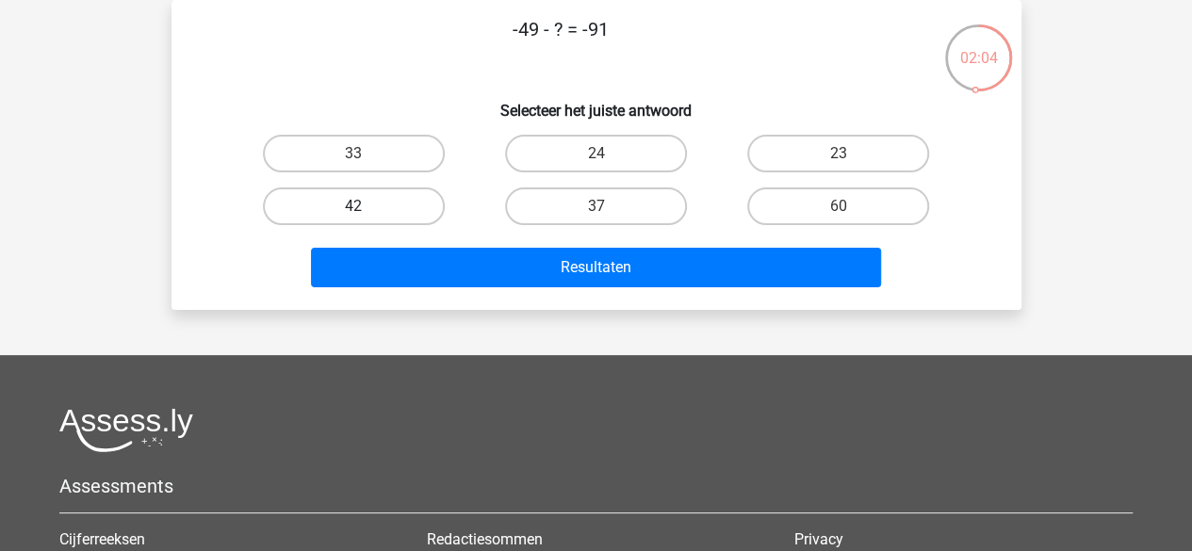
click at [407, 210] on label "42" at bounding box center [354, 207] width 182 height 38
click at [366, 210] on input "42" at bounding box center [359, 212] width 12 height 12
radio input "true"
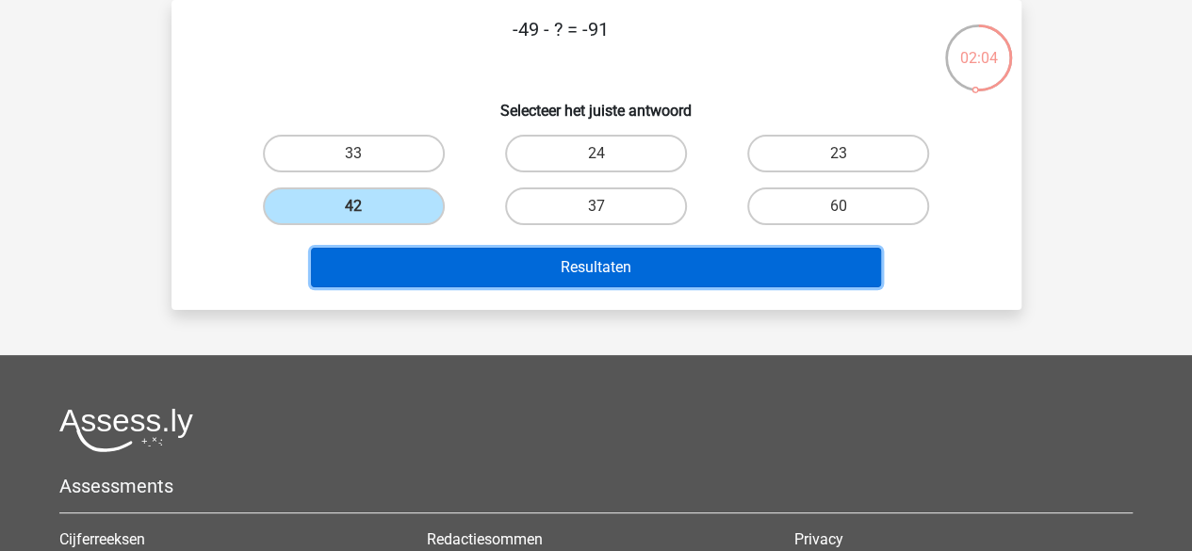
click at [459, 274] on button "Resultaten" at bounding box center [596, 268] width 570 height 40
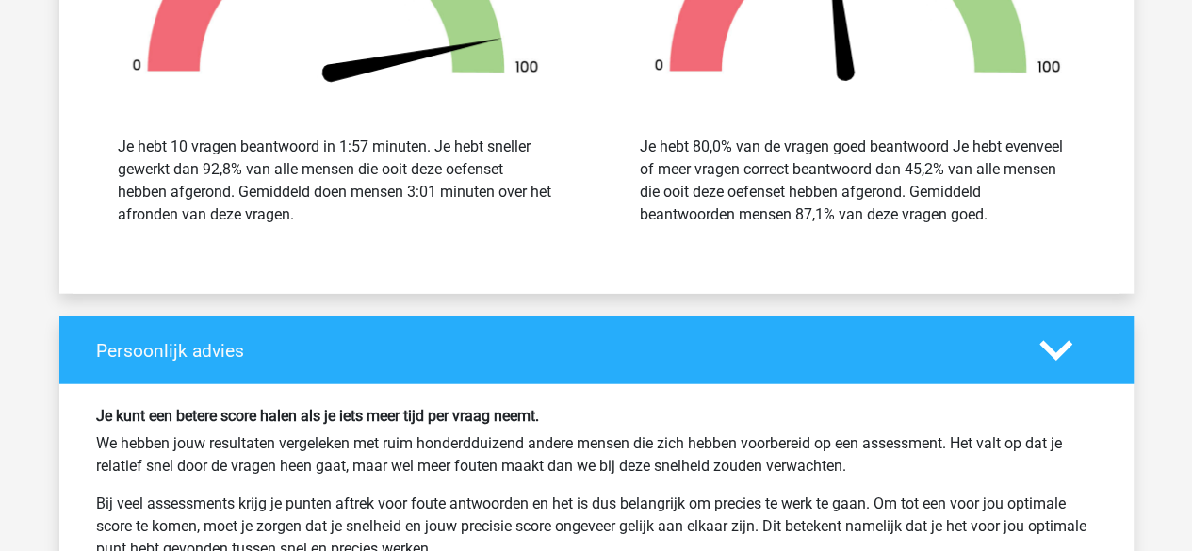
scroll to position [2192, 0]
